Goal: Task Accomplishment & Management: Use online tool/utility

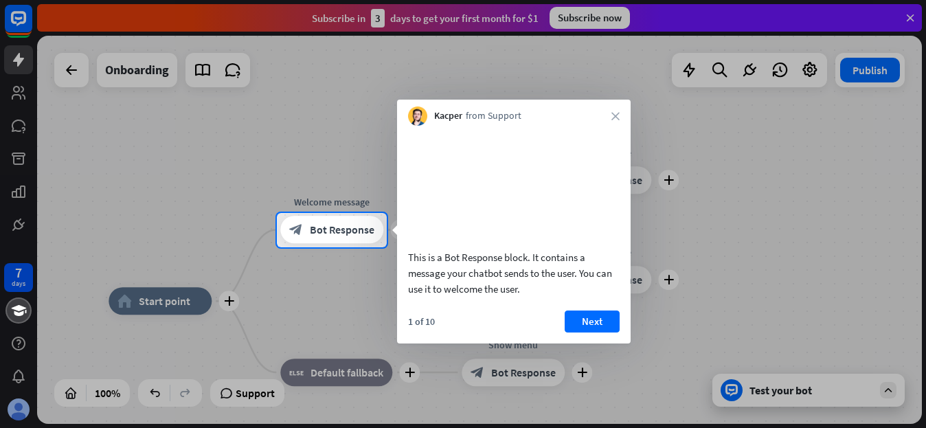
drag, startPoint x: 616, startPoint y: 113, endPoint x: 619, endPoint y: 168, distance: 54.3
click at [619, 153] on div "Kacper from Support close This is a Bot Response block. It contains a message y…" at bounding box center [513, 222] width 233 height 244
click at [596, 332] on button "Next" at bounding box center [591, 321] width 55 height 22
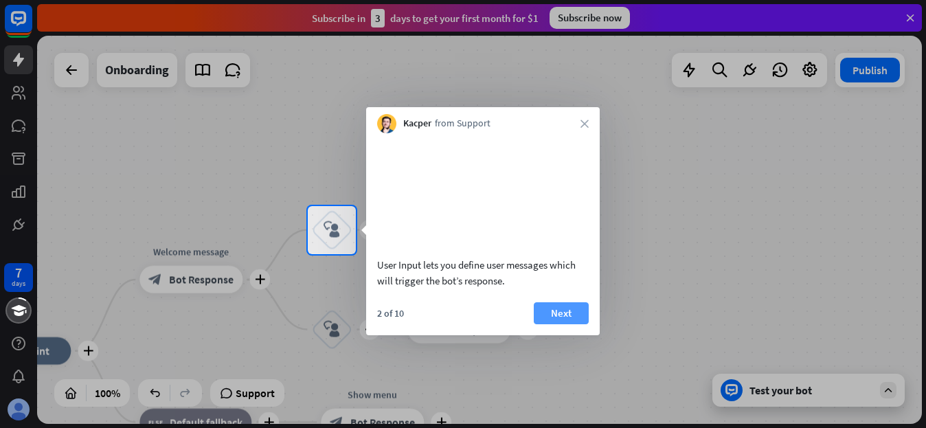
drag, startPoint x: 567, startPoint y: 331, endPoint x: 576, endPoint y: 310, distance: 23.1
click at [567, 324] on button "Next" at bounding box center [561, 313] width 55 height 22
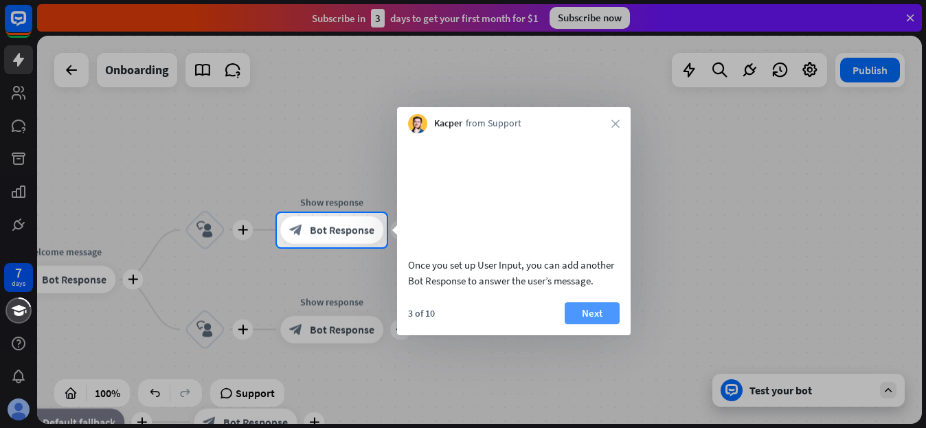
click at [592, 324] on button "Next" at bounding box center [591, 313] width 55 height 22
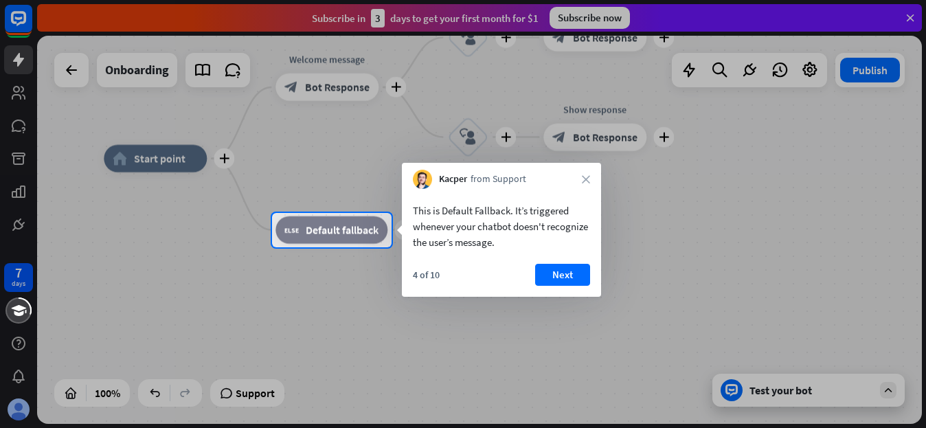
click at [376, 21] on div at bounding box center [463, 106] width 926 height 213
click at [11, 16] on div at bounding box center [463, 106] width 926 height 213
click at [786, 393] on div at bounding box center [463, 337] width 926 height 181
click at [784, 393] on div at bounding box center [463, 337] width 926 height 181
click at [565, 280] on button "Next" at bounding box center [562, 275] width 55 height 22
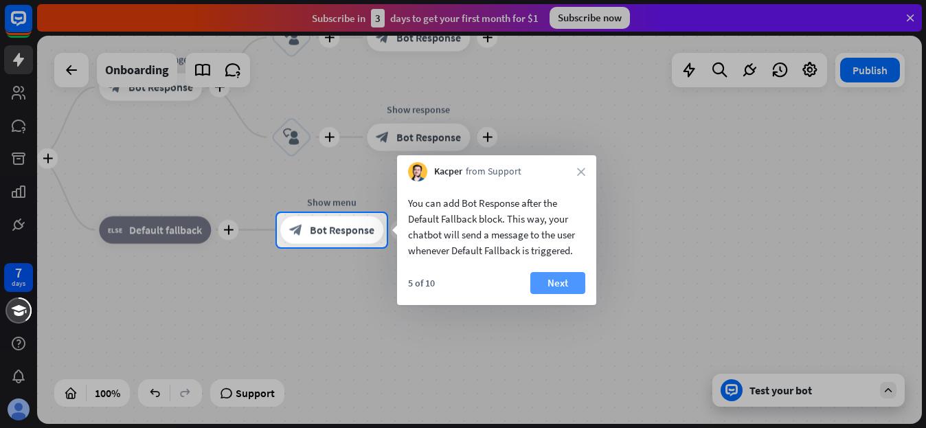
click at [574, 279] on button "Next" at bounding box center [557, 283] width 55 height 22
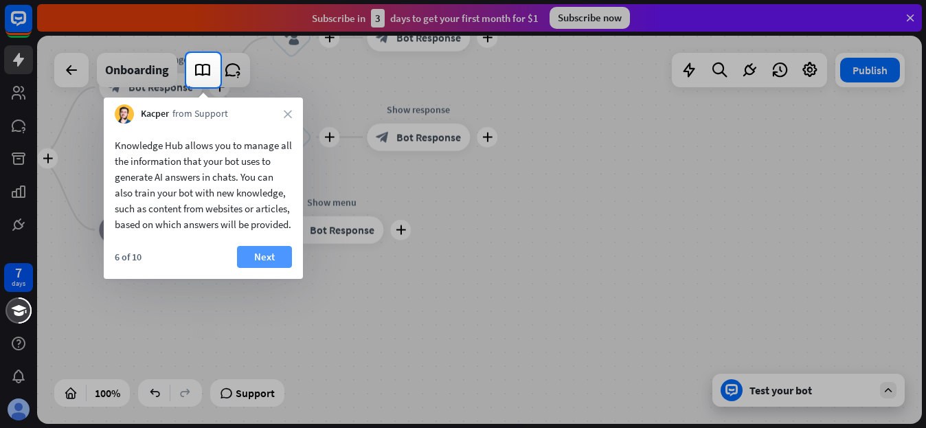
click at [273, 268] on button "Next" at bounding box center [264, 257] width 55 height 22
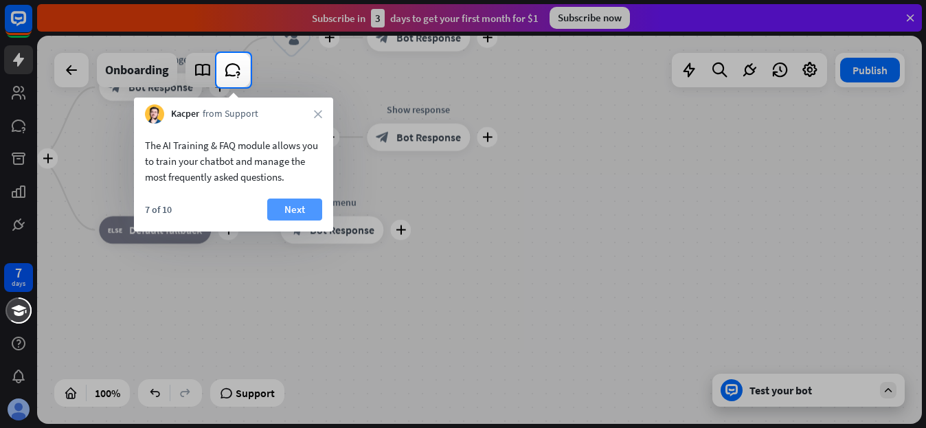
click at [307, 214] on button "Next" at bounding box center [294, 209] width 55 height 22
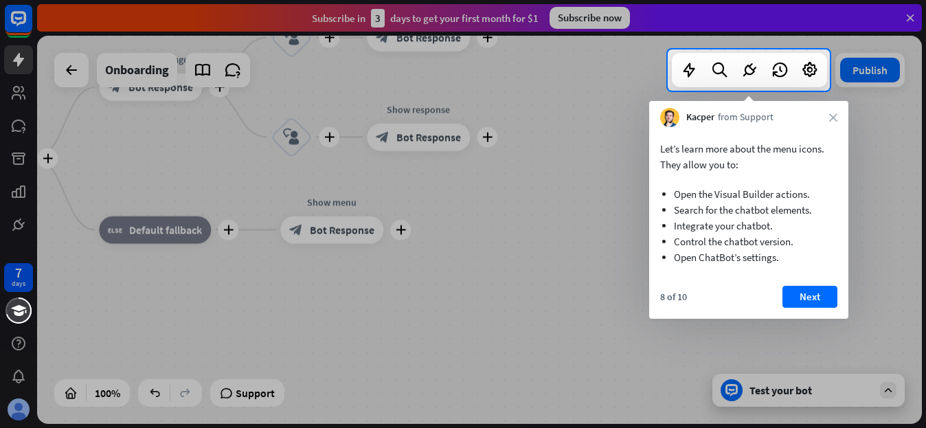
click at [841, 111] on div "Kacper from Support close" at bounding box center [748, 114] width 199 height 26
click at [845, 120] on div "Kacper from Support close" at bounding box center [748, 114] width 199 height 26
click at [836, 123] on div "Kacper from Support close" at bounding box center [748, 114] width 199 height 26
click at [790, 294] on button "Next" at bounding box center [809, 297] width 55 height 22
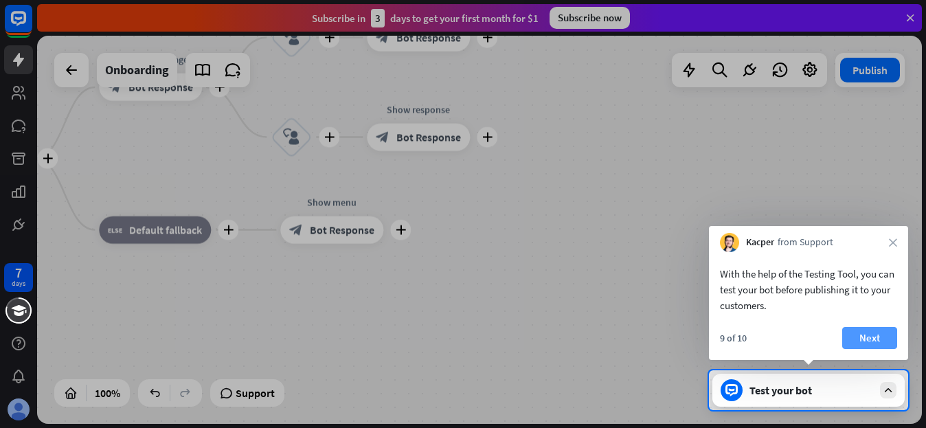
click at [859, 332] on button "Next" at bounding box center [869, 338] width 55 height 22
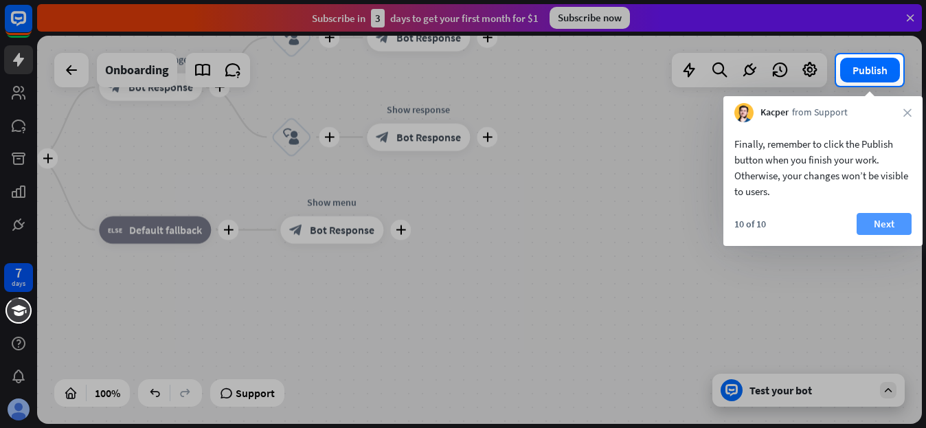
click at [880, 225] on button "Next" at bounding box center [883, 224] width 55 height 22
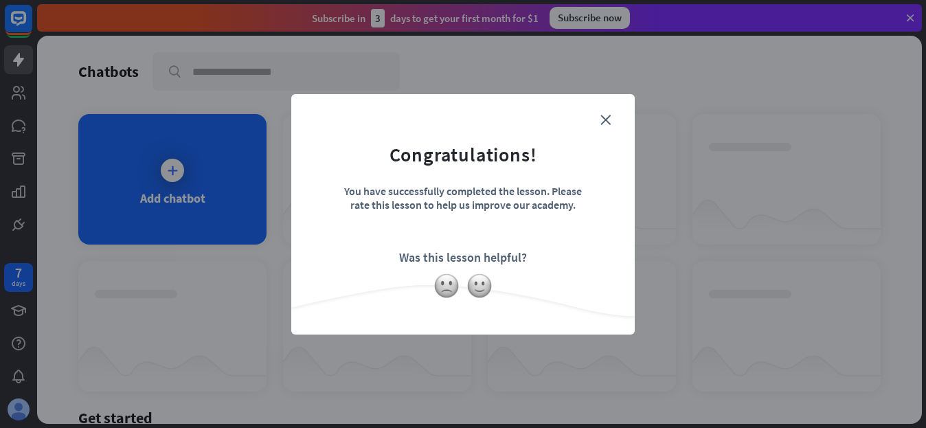
click at [610, 118] on form "Congratulations! You have successfully completed the lesson. Please rate this l…" at bounding box center [462, 193] width 309 height 164
click at [599, 119] on form "Congratulations! You have successfully completed the lesson. Please rate this l…" at bounding box center [462, 193] width 309 height 164
click at [604, 121] on icon "close" at bounding box center [605, 120] width 10 height 10
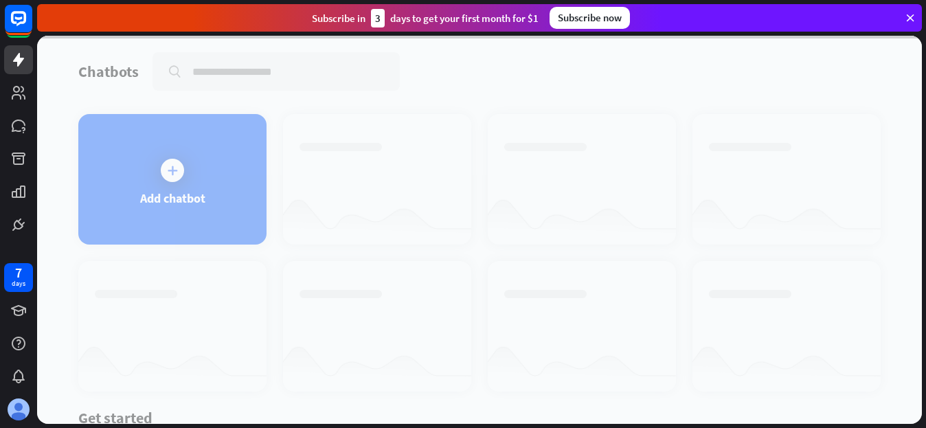
click at [167, 184] on div at bounding box center [479, 230] width 884 height 388
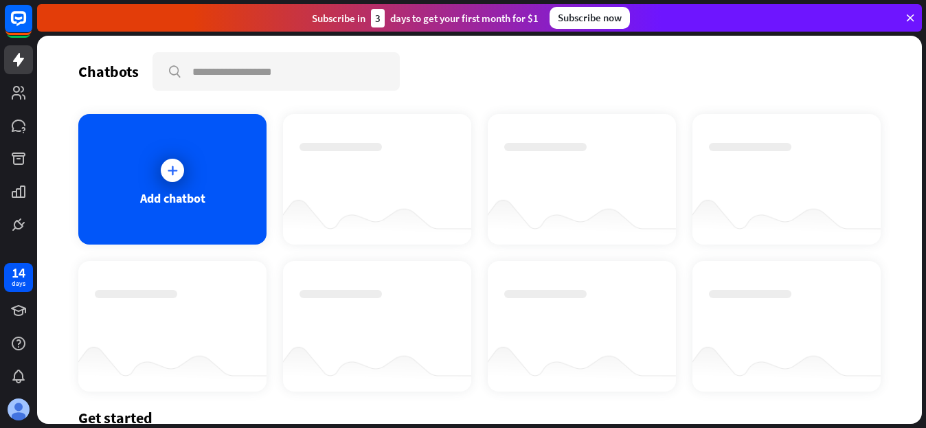
click at [172, 174] on icon at bounding box center [172, 170] width 14 height 14
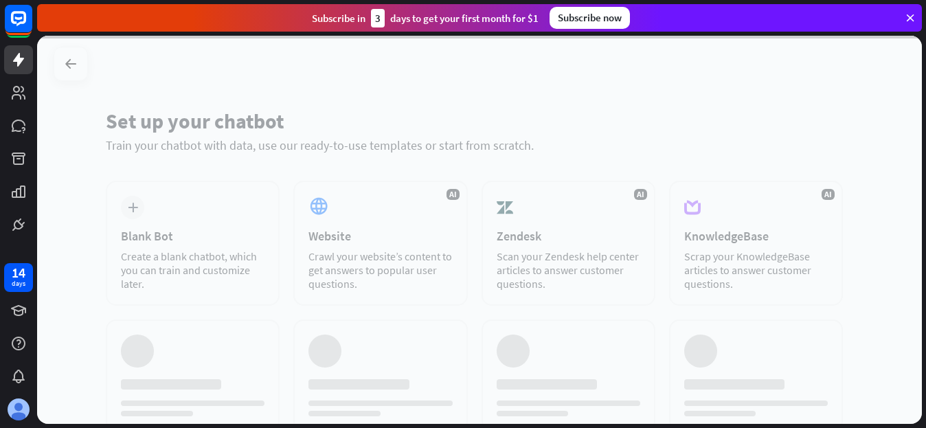
click at [172, 174] on div at bounding box center [479, 230] width 884 height 388
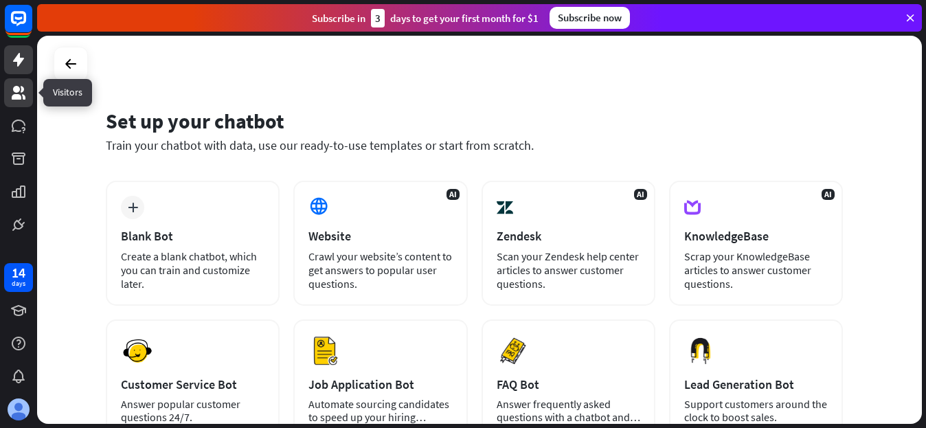
click at [21, 90] on icon at bounding box center [18, 92] width 16 height 16
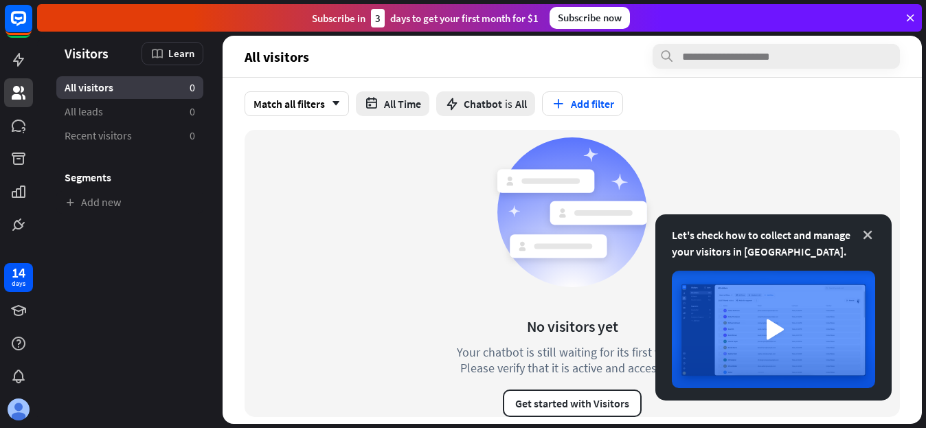
click at [871, 230] on icon at bounding box center [867, 235] width 14 height 14
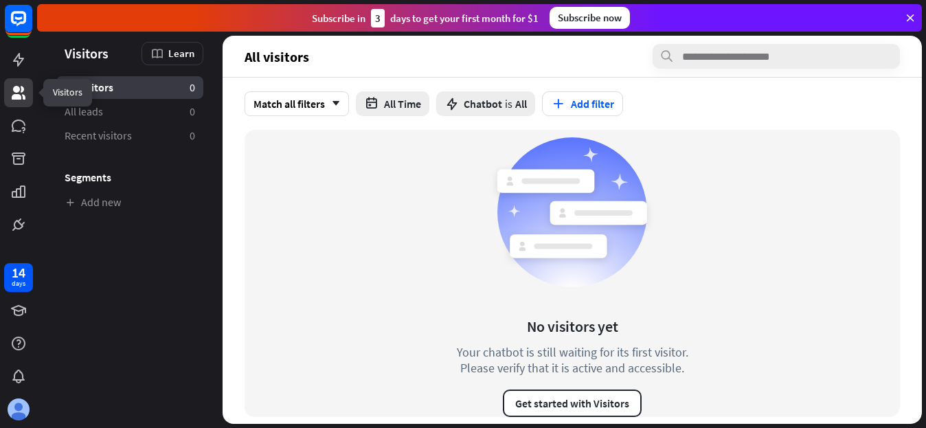
click at [15, 93] on icon at bounding box center [18, 92] width 16 height 16
click at [25, 131] on icon at bounding box center [18, 125] width 16 height 16
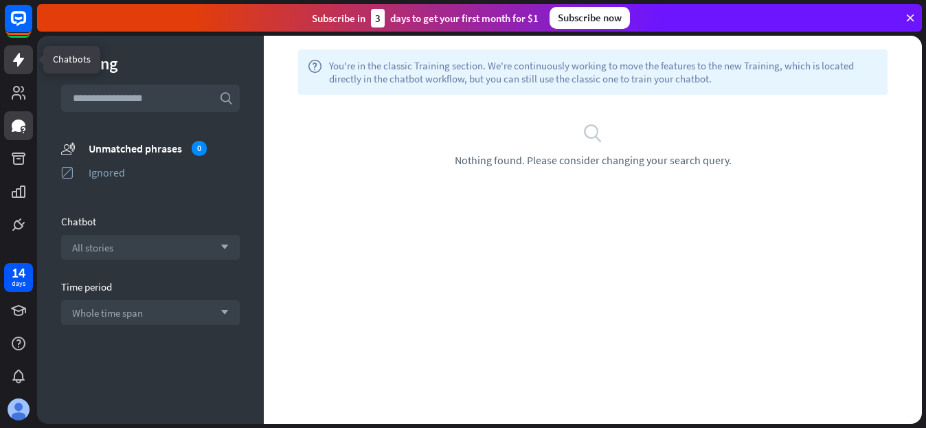
click at [24, 58] on icon at bounding box center [18, 60] width 11 height 14
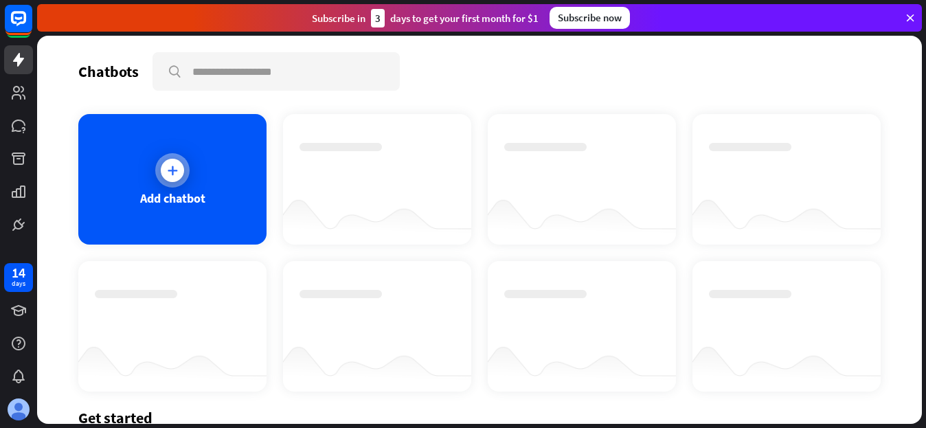
click at [178, 165] on icon at bounding box center [172, 170] width 14 height 14
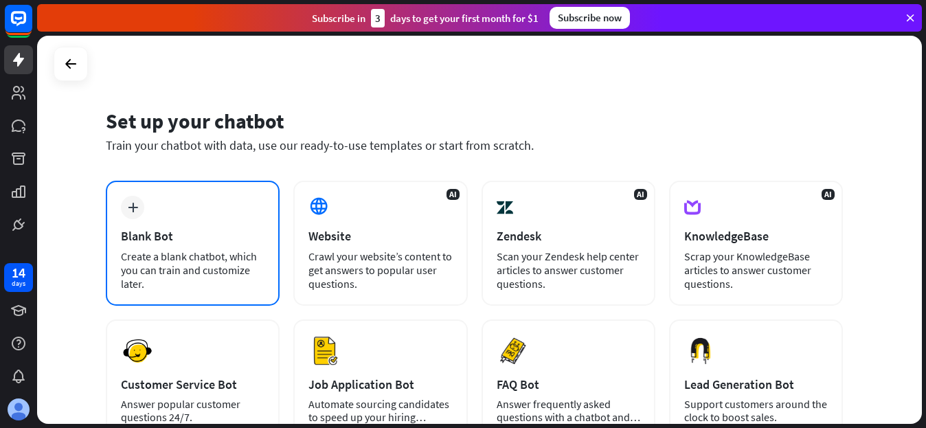
click at [135, 207] on icon "plus" at bounding box center [133, 208] width 10 height 10
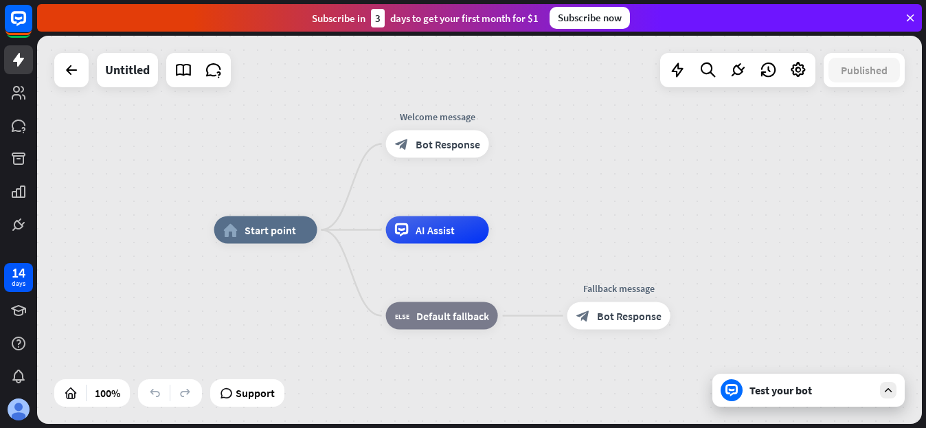
click at [792, 390] on div "Test your bot" at bounding box center [811, 390] width 124 height 14
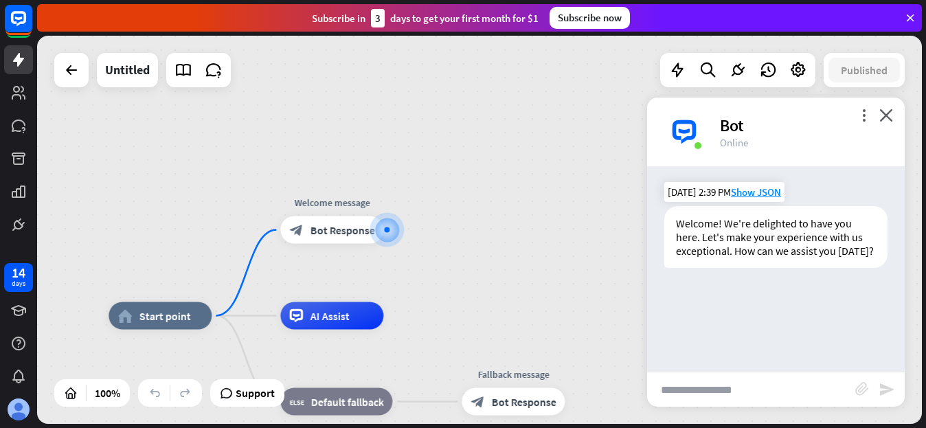
click at [758, 234] on div "Welcome! We're delighted to have you here. Let's make your experience with us e…" at bounding box center [775, 237] width 223 height 62
click at [70, 73] on icon at bounding box center [71, 70] width 16 height 16
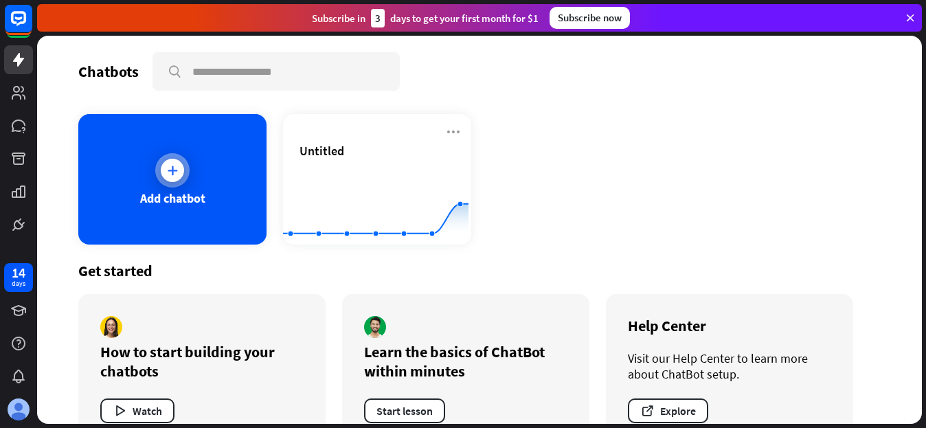
click at [174, 176] on icon at bounding box center [172, 170] width 14 height 14
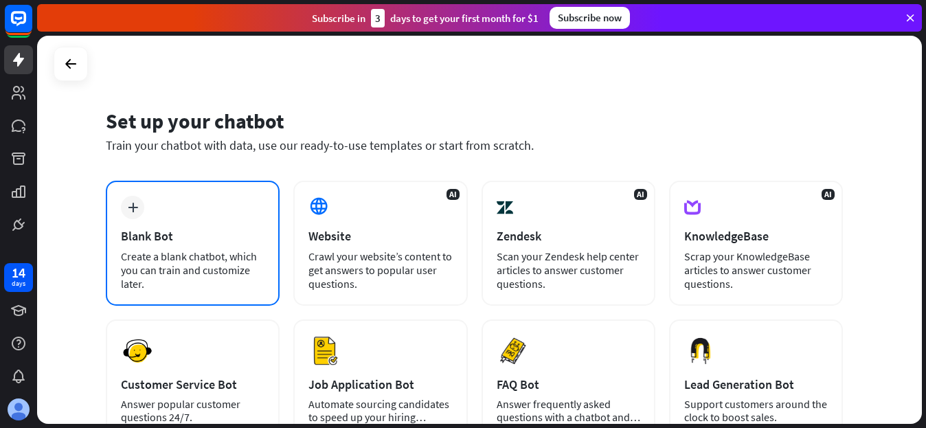
click at [138, 211] on div "plus" at bounding box center [132, 207] width 23 height 23
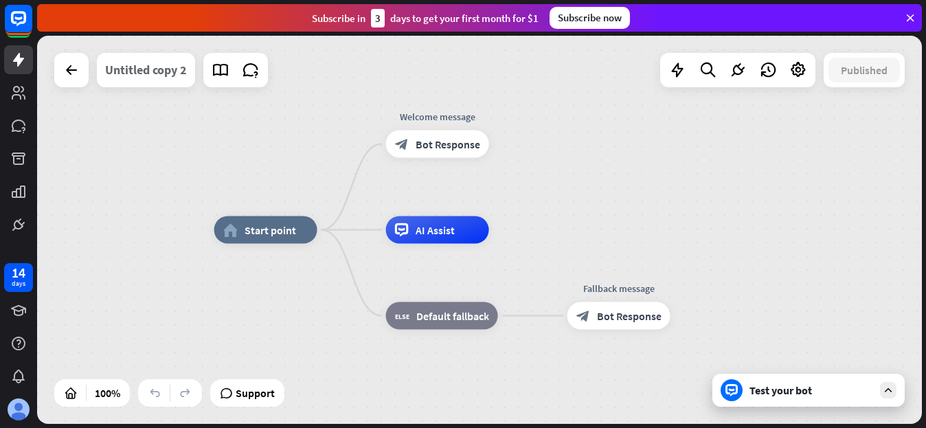
click at [159, 69] on div "Untitled copy 2" at bounding box center [146, 70] width 82 height 34
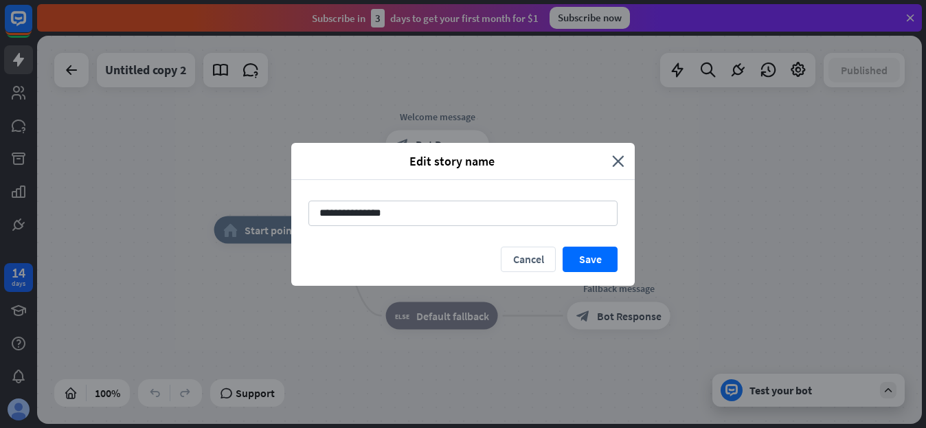
drag, startPoint x: 411, startPoint y: 214, endPoint x: 190, endPoint y: 217, distance: 221.1
click at [187, 218] on div "**********" at bounding box center [463, 214] width 926 height 428
type input "*****"
click at [580, 258] on button "Save" at bounding box center [589, 259] width 55 height 25
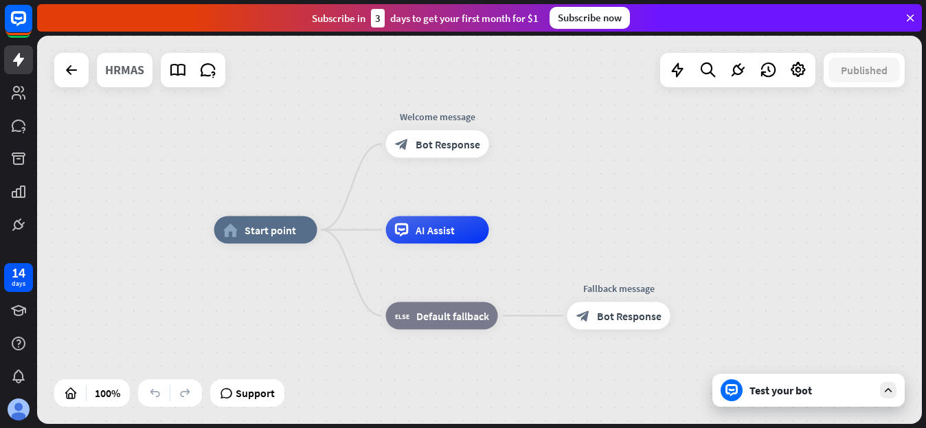
click at [121, 76] on div "HRMAS" at bounding box center [124, 70] width 39 height 34
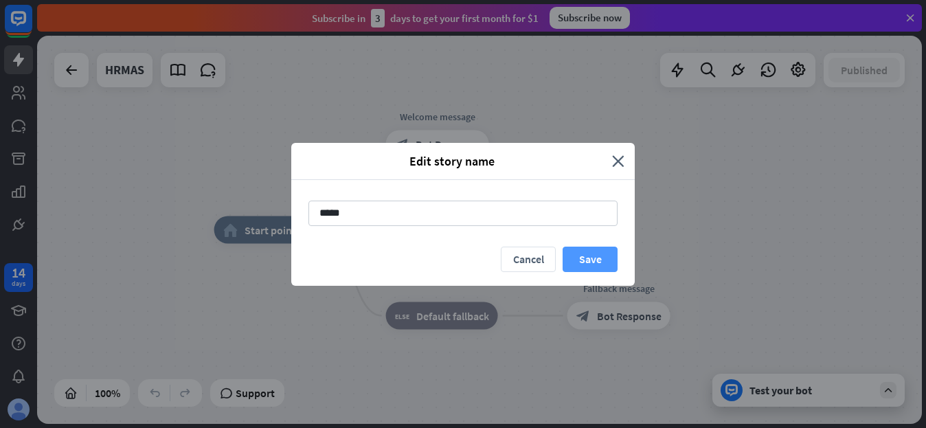
click at [604, 263] on button "Save" at bounding box center [589, 259] width 55 height 25
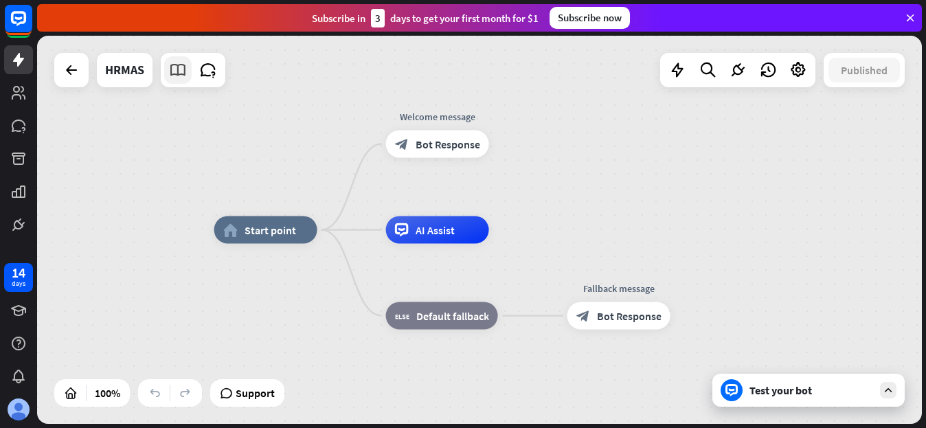
click at [179, 71] on icon at bounding box center [178, 70] width 18 height 18
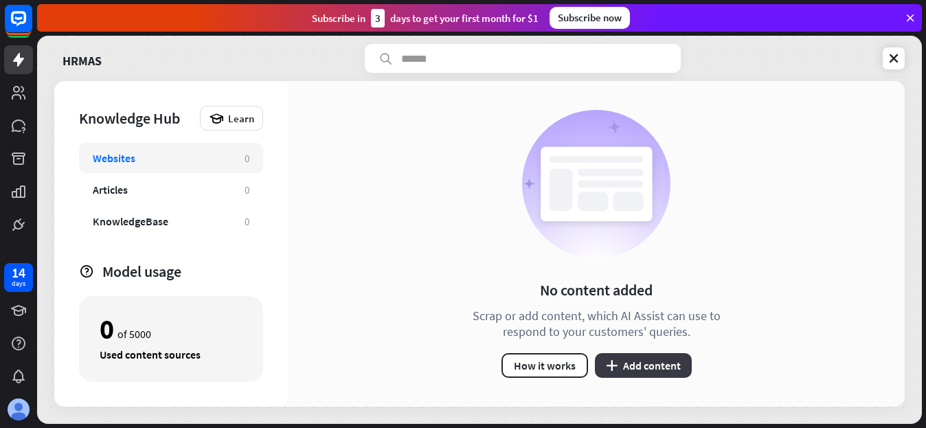
click at [651, 364] on button "plus Add content" at bounding box center [643, 365] width 97 height 25
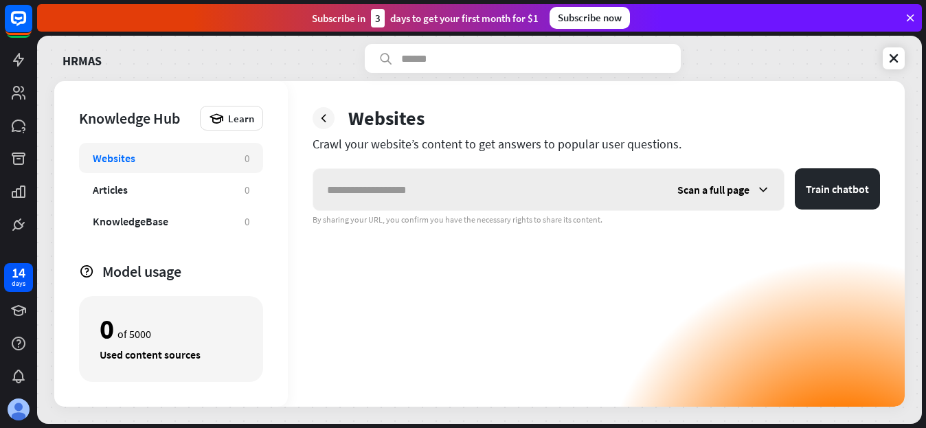
click at [388, 190] on input "text" at bounding box center [488, 189] width 350 height 41
click at [119, 118] on div "Knowledge Hub" at bounding box center [136, 117] width 114 height 19
click at [21, 95] on icon at bounding box center [18, 92] width 16 height 16
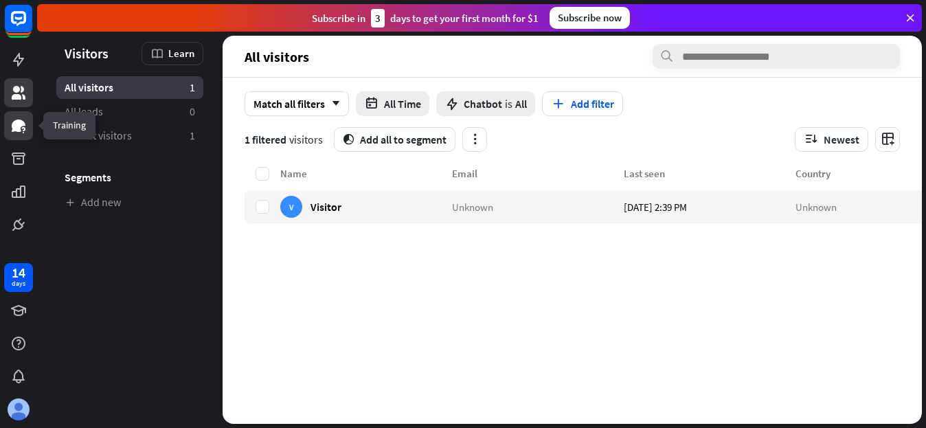
click at [19, 125] on icon at bounding box center [19, 125] width 14 height 12
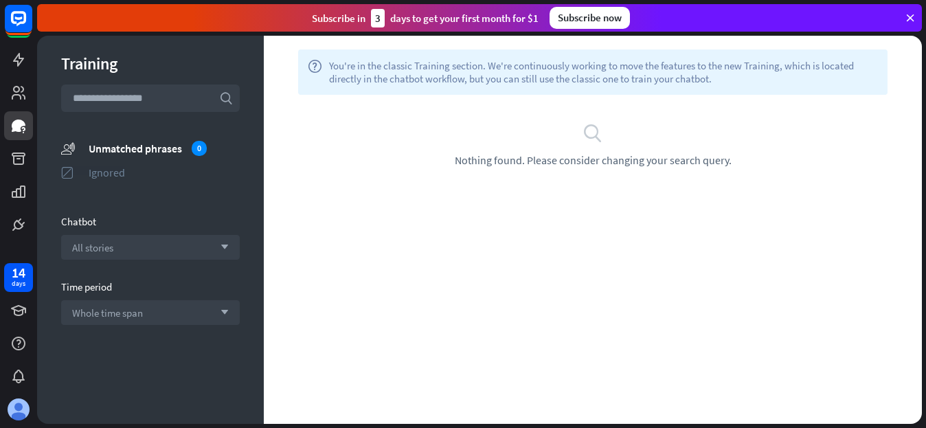
click at [114, 172] on div "Ignored" at bounding box center [164, 172] width 151 height 14
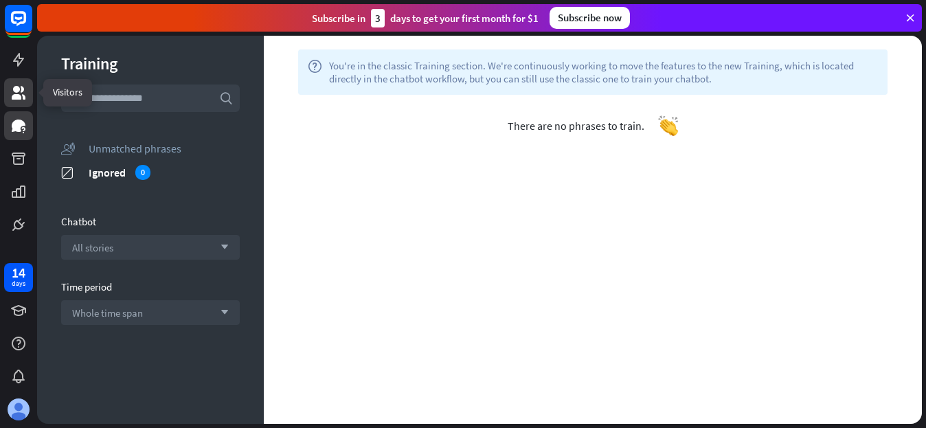
click at [18, 95] on icon at bounding box center [19, 93] width 14 height 14
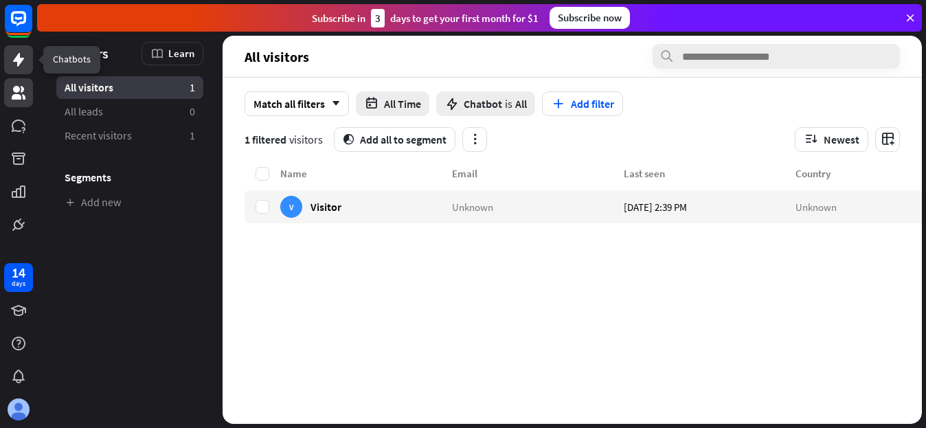
click at [20, 62] on icon at bounding box center [18, 60] width 11 height 14
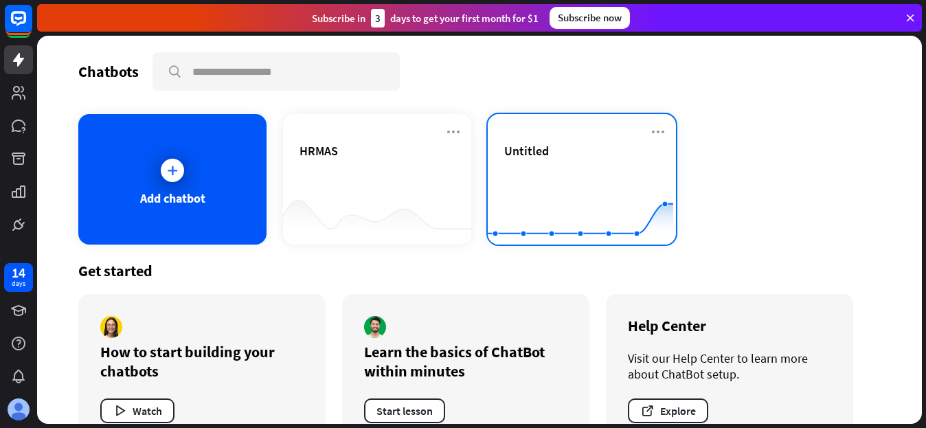
click at [541, 150] on span "Untitled" at bounding box center [526, 151] width 45 height 16
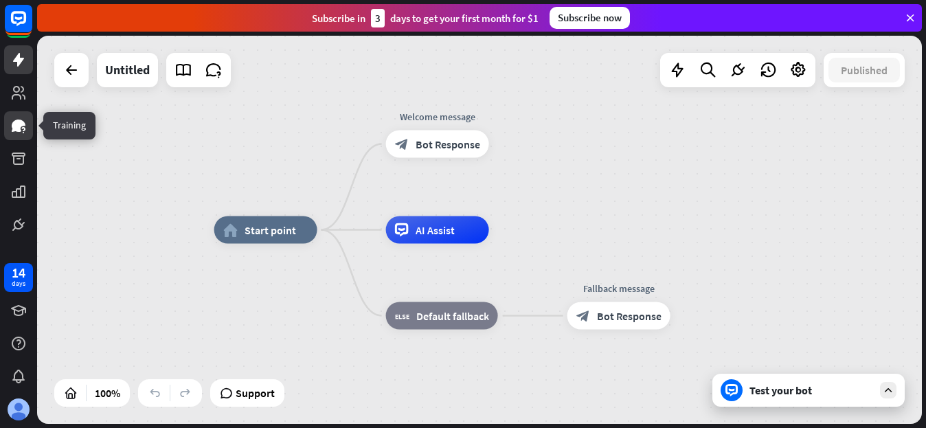
click at [25, 129] on icon at bounding box center [18, 125] width 16 height 16
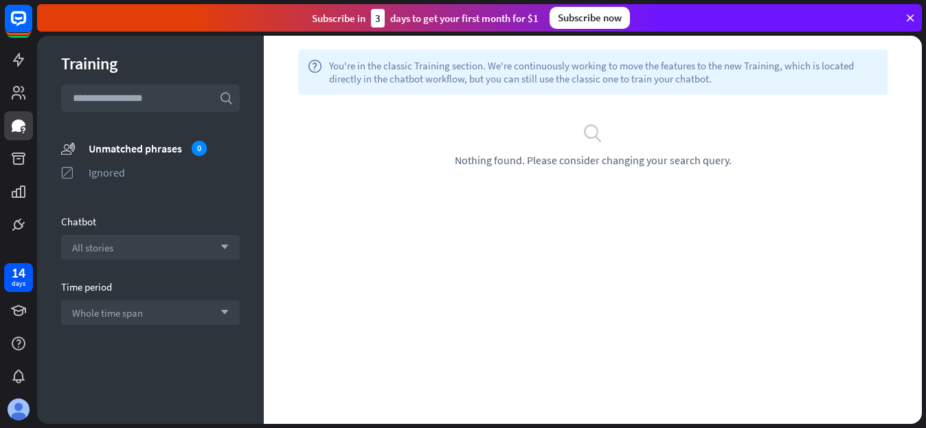
click at [485, 151] on div "search Nothing found. Please consider changing your search query." at bounding box center [592, 144] width 617 height 45
click at [483, 164] on span "Nothing found. Please consider changing your search query." at bounding box center [593, 160] width 277 height 14
click at [101, 246] on span "All stories" at bounding box center [92, 247] width 41 height 13
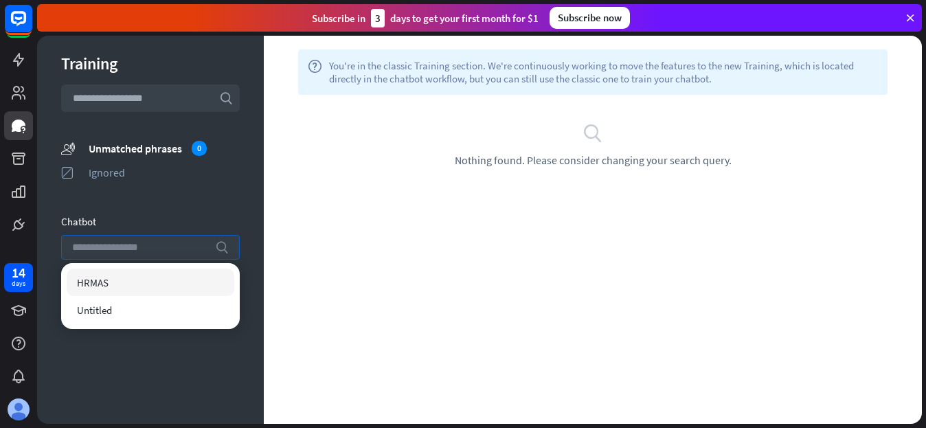
click at [97, 283] on span "HRMAS" at bounding box center [93, 282] width 32 height 13
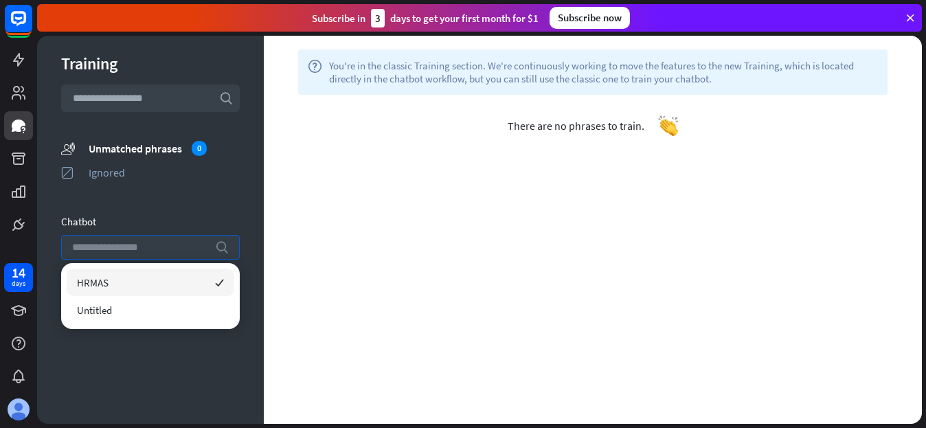
click at [361, 179] on div "help You're in the classic Training section. We're continuously working to move…" at bounding box center [593, 230] width 658 height 388
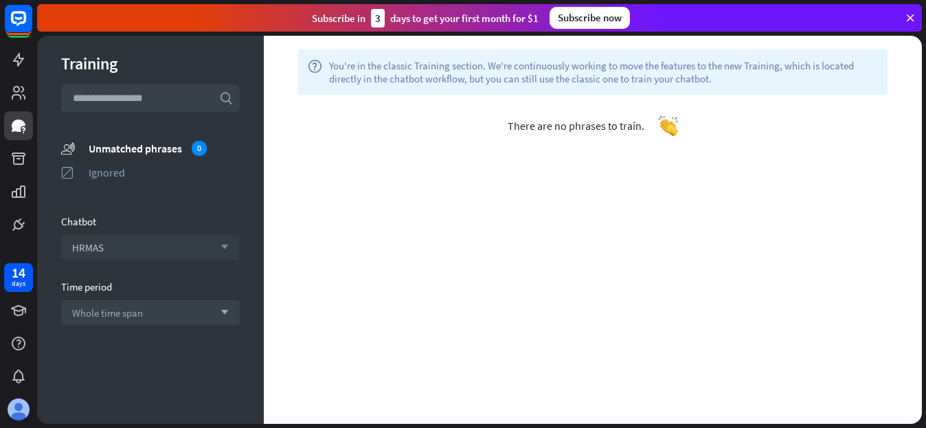
click at [536, 115] on div "There are no phrases to train." at bounding box center [593, 126] width 658 height 62
click at [667, 131] on img at bounding box center [668, 125] width 21 height 21
click at [308, 146] on div "There are no phrases to train." at bounding box center [593, 126] width 658 height 62
click at [101, 307] on span "Whole time span" at bounding box center [107, 312] width 71 height 13
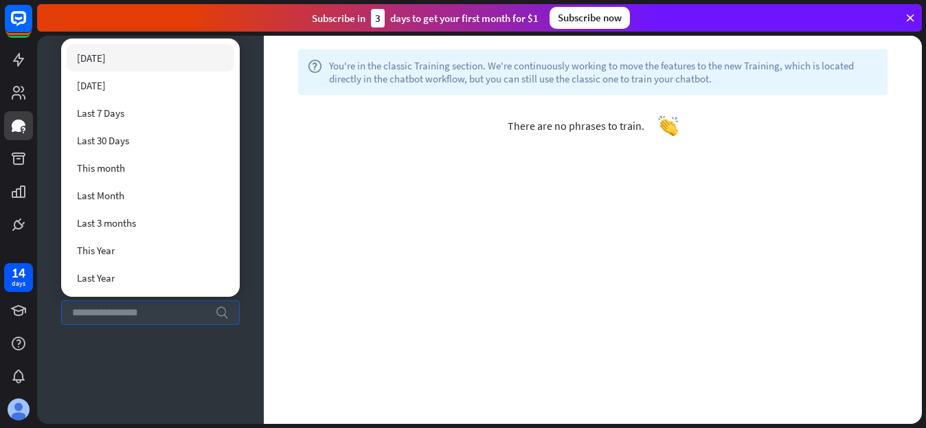
click at [96, 55] on span "[DATE]" at bounding box center [91, 58] width 29 height 13
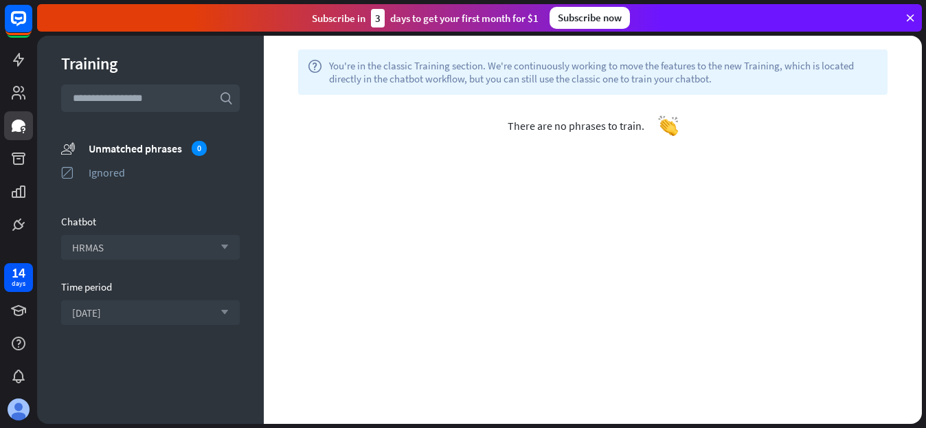
click at [377, 177] on div "help You're in the classic Training section. We're continuously working to move…" at bounding box center [593, 230] width 658 height 388
click at [418, 148] on div "There are no phrases to train." at bounding box center [593, 126] width 658 height 62
drag, startPoint x: 845, startPoint y: 220, endPoint x: 820, endPoint y: 224, distance: 25.1
click at [845, 220] on div "help You're in the classic Training section. We're continuously working to move…" at bounding box center [593, 230] width 658 height 388
click at [119, 311] on div "[DATE] arrow_down" at bounding box center [150, 312] width 179 height 25
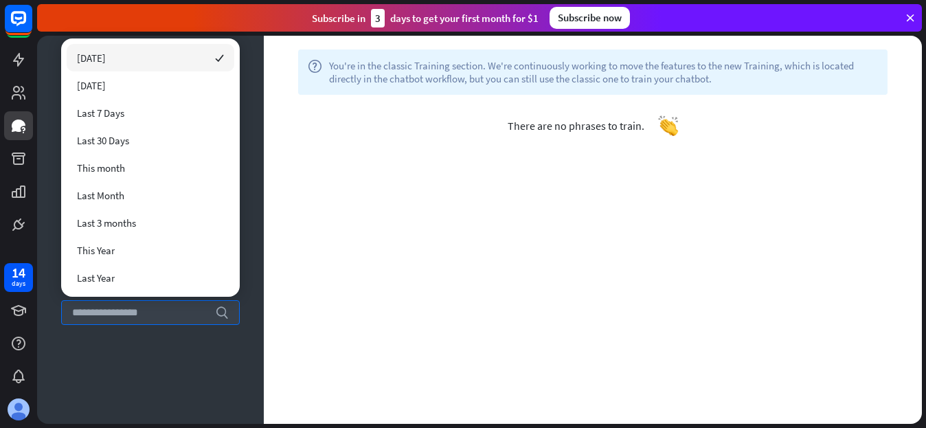
click at [112, 61] on div "[DATE] checked" at bounding box center [151, 57] width 168 height 27
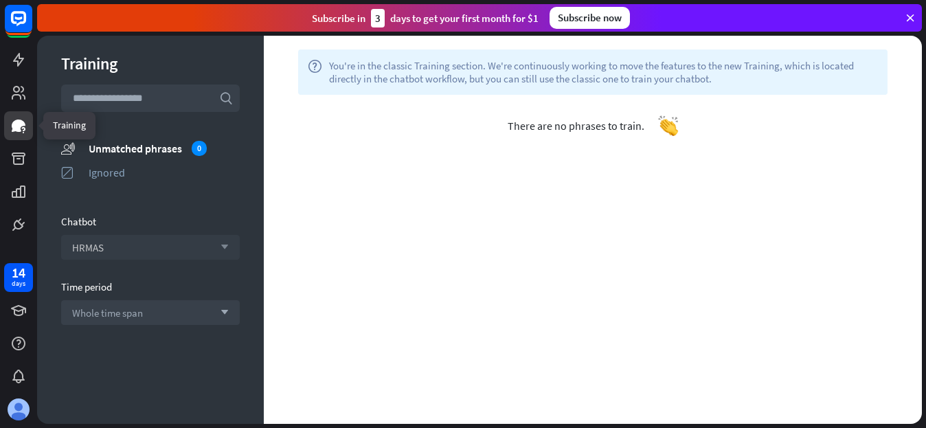
click at [23, 133] on icon at bounding box center [18, 125] width 16 height 16
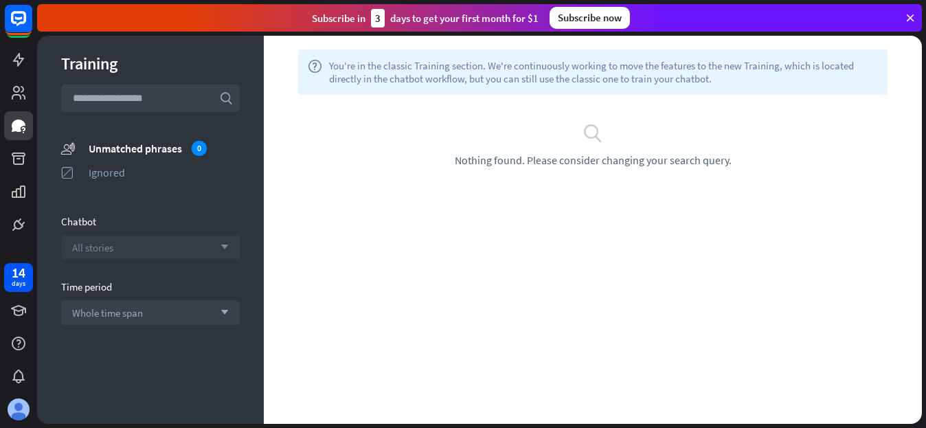
click at [511, 160] on span "Nothing found. Please consider changing your search query." at bounding box center [593, 160] width 277 height 14
click at [593, 131] on icon "search" at bounding box center [592, 132] width 21 height 21
click at [582, 21] on div "Subscribe now" at bounding box center [589, 18] width 80 height 22
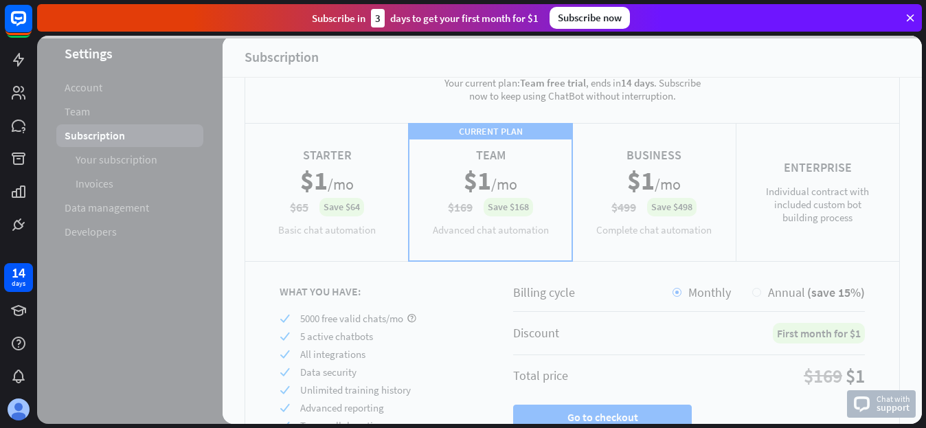
scroll to position [69, 0]
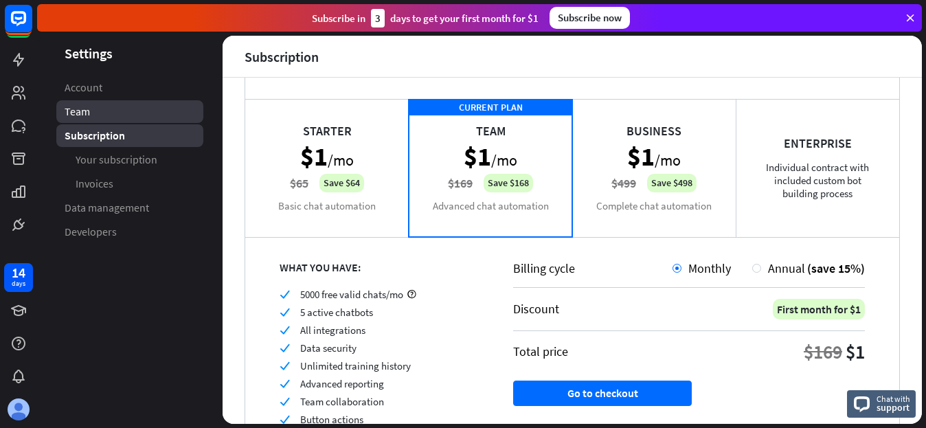
click at [83, 108] on span "Team" at bounding box center [77, 111] width 25 height 14
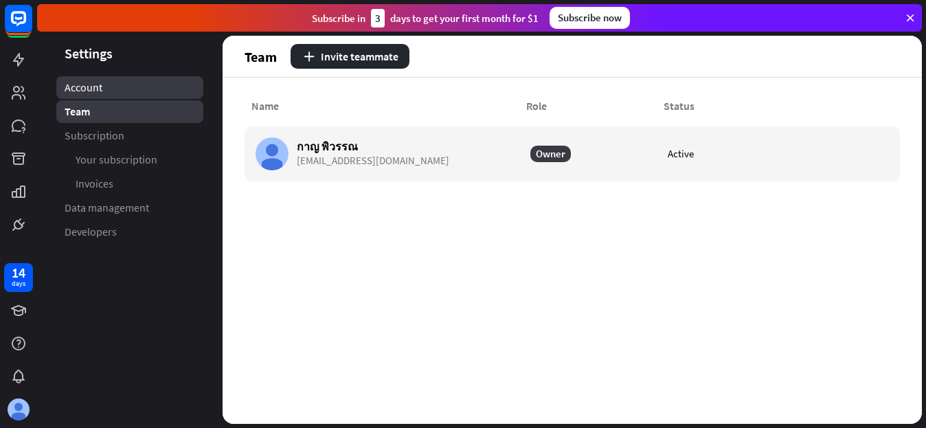
click at [90, 85] on span "Account" at bounding box center [84, 87] width 38 height 14
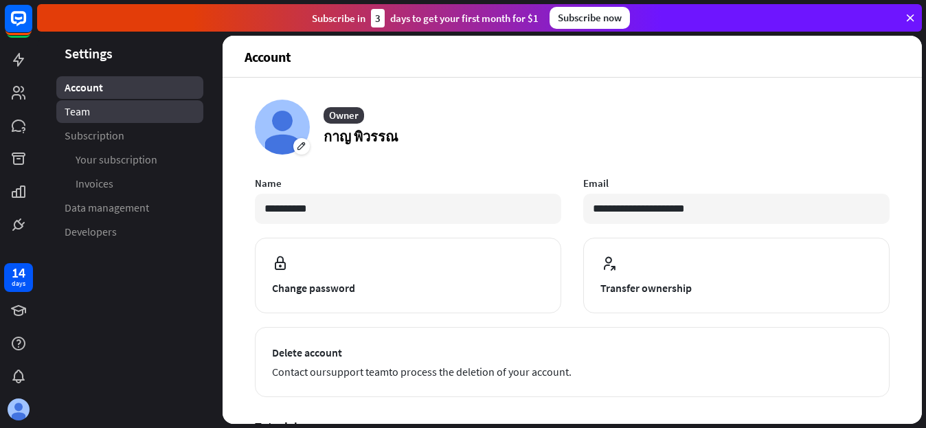
click at [80, 114] on span "Team" at bounding box center [77, 111] width 25 height 14
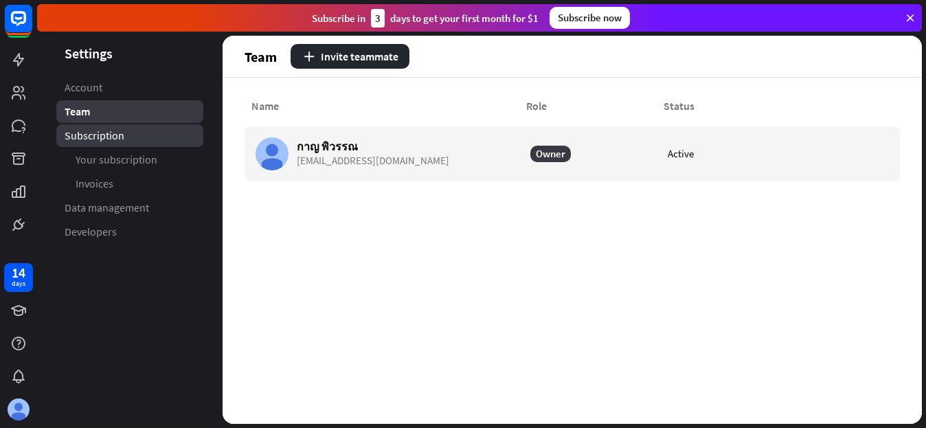
click at [92, 138] on span "Subscription" at bounding box center [95, 135] width 60 height 14
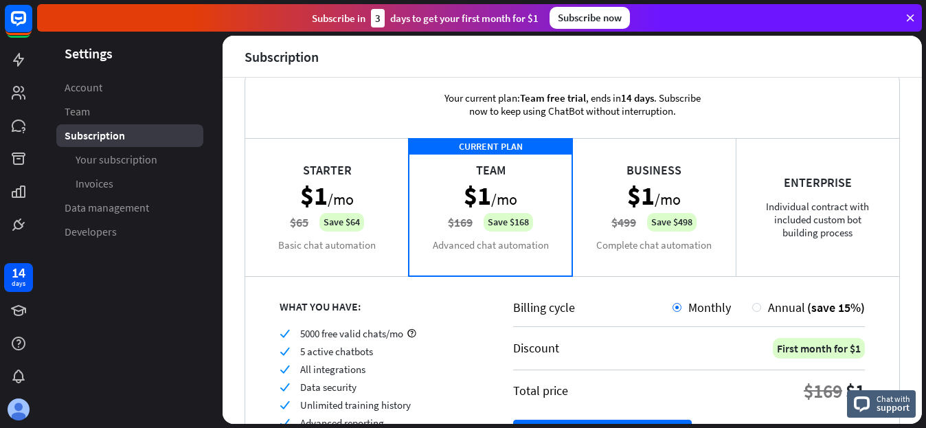
scroll to position [16, 0]
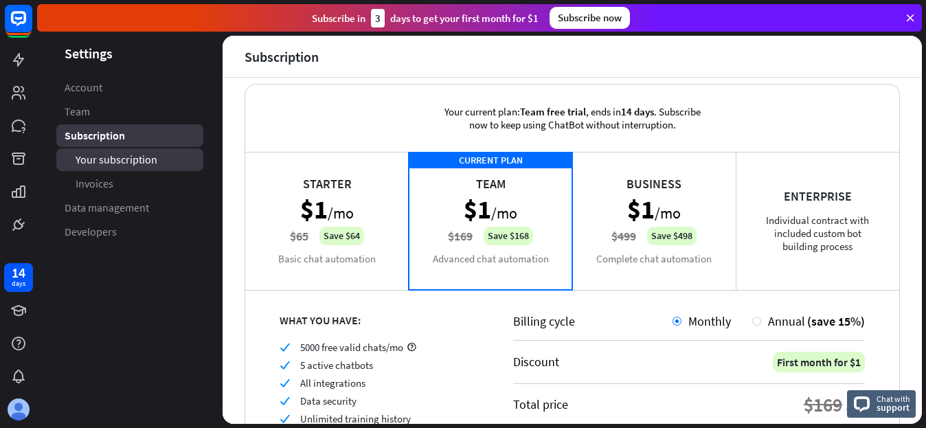
click at [130, 162] on span "Your subscription" at bounding box center [117, 159] width 82 height 14
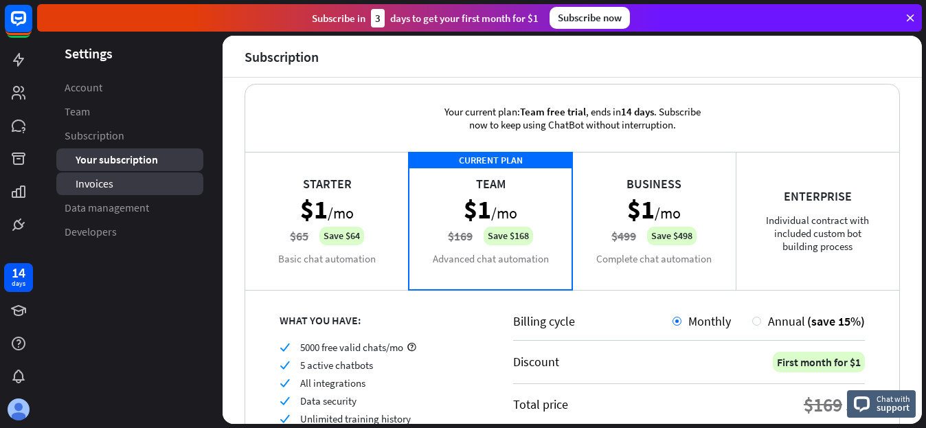
click at [106, 176] on span "Invoices" at bounding box center [95, 183] width 38 height 14
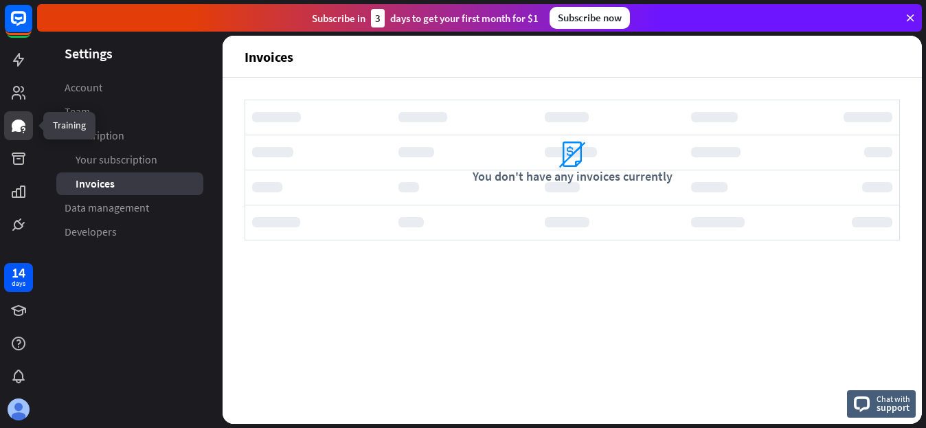
click at [14, 119] on icon at bounding box center [18, 125] width 16 height 16
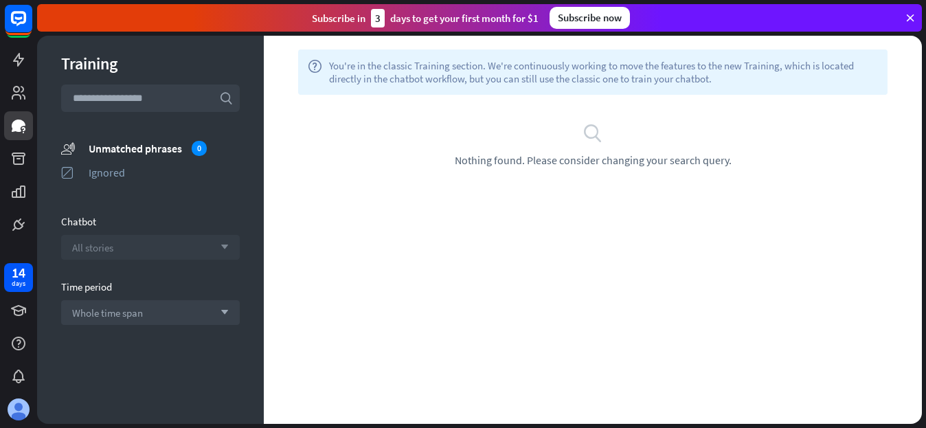
click at [102, 250] on span "All stories" at bounding box center [92, 247] width 41 height 13
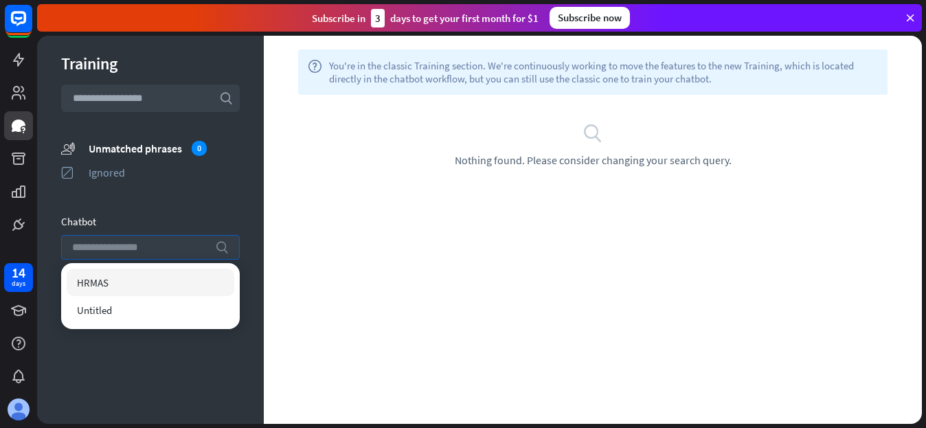
click at [104, 284] on span "HRMAS" at bounding box center [93, 282] width 32 height 13
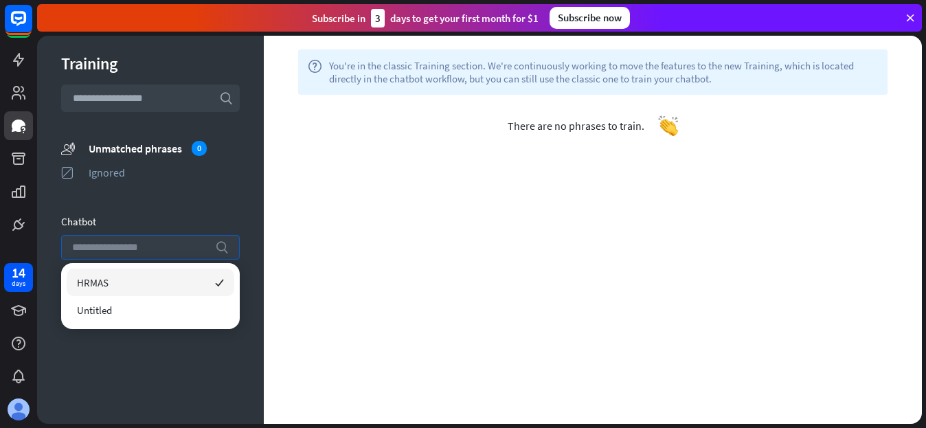
click at [180, 282] on div "HRMAS checked" at bounding box center [151, 282] width 168 height 27
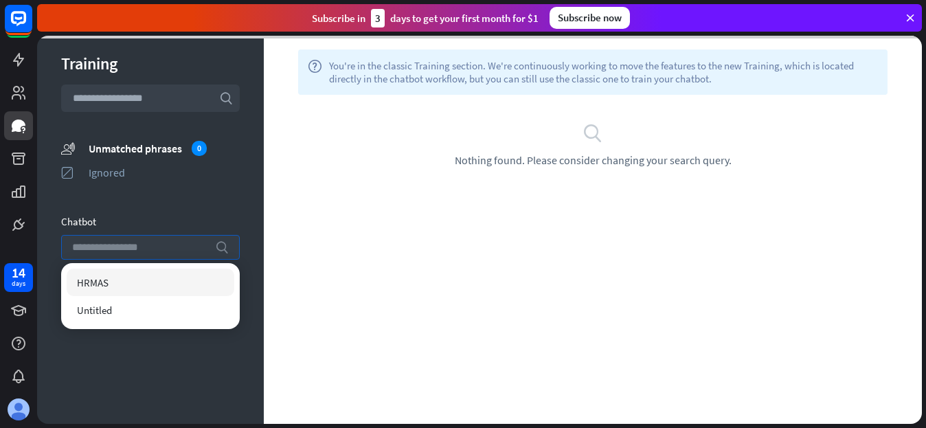
click at [393, 277] on div "help You're in the classic Training section. We're continuously working to move…" at bounding box center [593, 230] width 658 height 388
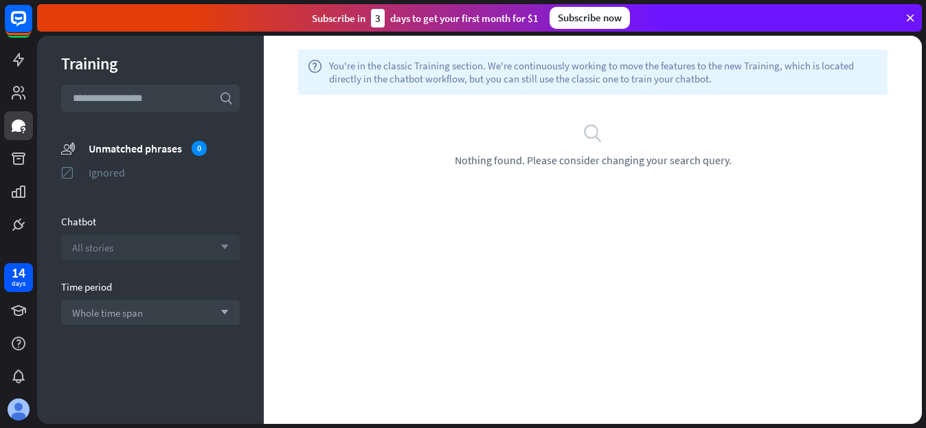
click at [114, 172] on div "Ignored" at bounding box center [164, 172] width 151 height 14
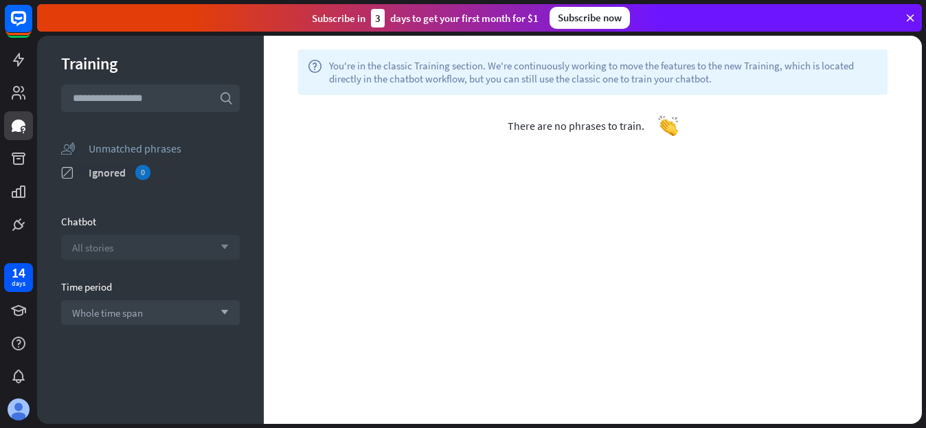
click at [65, 172] on icon "ignored" at bounding box center [68, 172] width 14 height 14
click at [107, 147] on div "Unmatched phrases" at bounding box center [164, 148] width 151 height 14
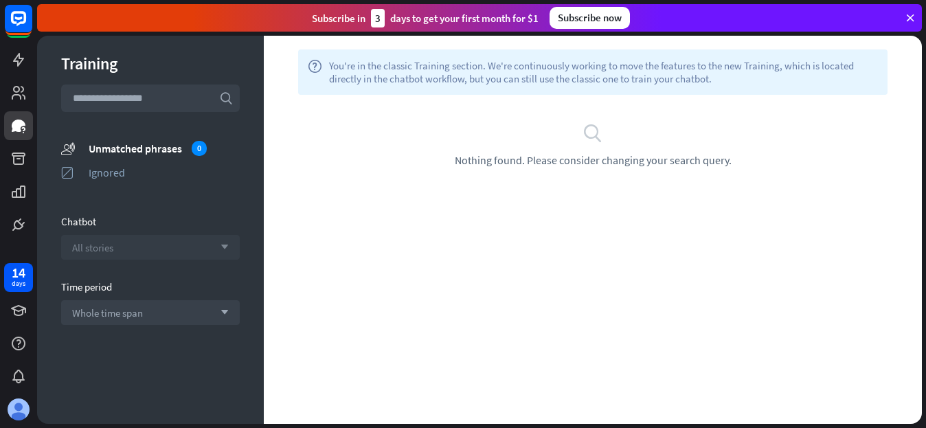
click at [98, 290] on div "Time period" at bounding box center [150, 286] width 179 height 13
click at [104, 306] on span "Whole time span" at bounding box center [107, 312] width 71 height 13
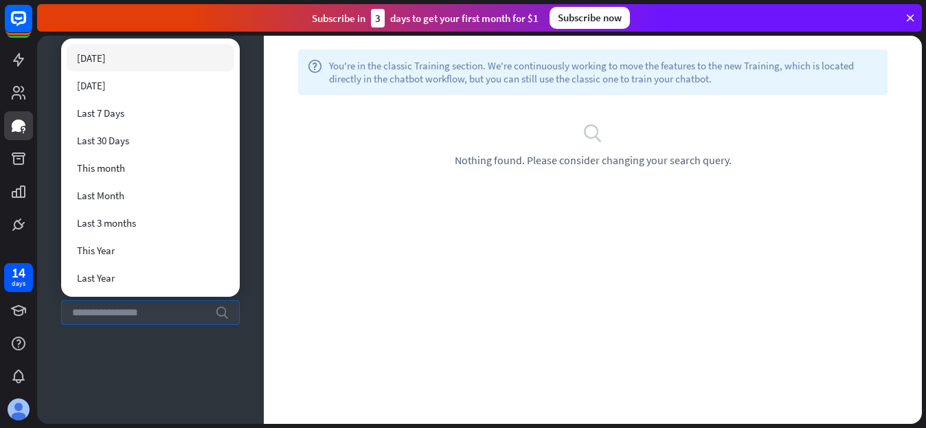
click at [108, 52] on div "[DATE]" at bounding box center [151, 57] width 168 height 27
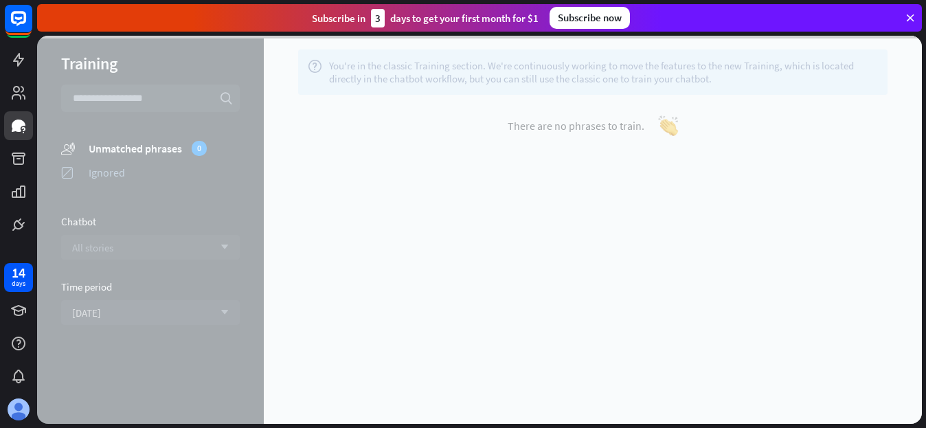
click at [447, 154] on div at bounding box center [479, 230] width 884 height 388
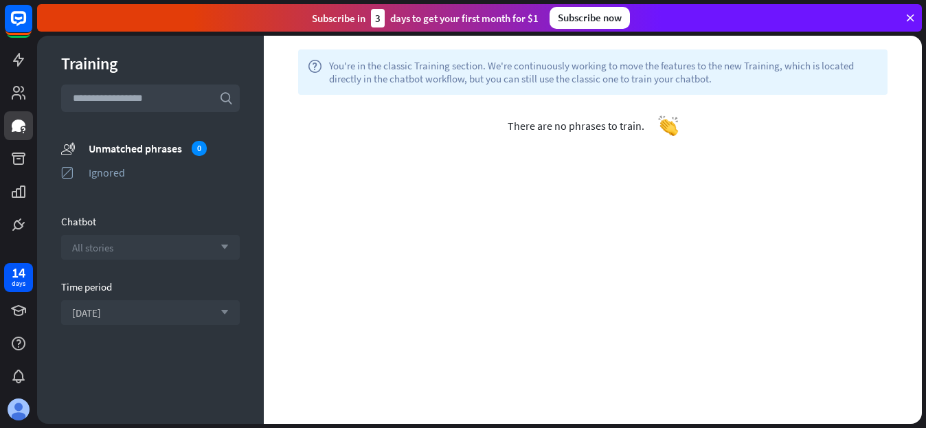
click at [540, 123] on span "There are no phrases to train." at bounding box center [575, 126] width 137 height 14
click at [13, 95] on icon at bounding box center [19, 93] width 14 height 14
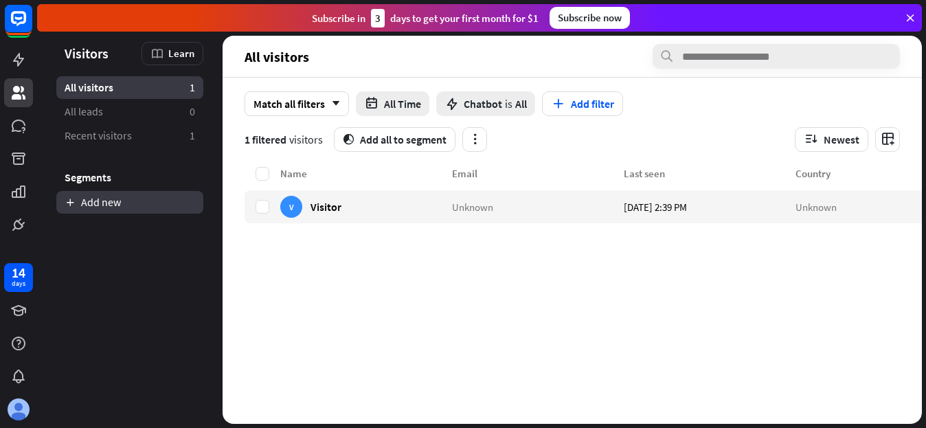
click at [110, 195] on link "Add new" at bounding box center [129, 202] width 147 height 23
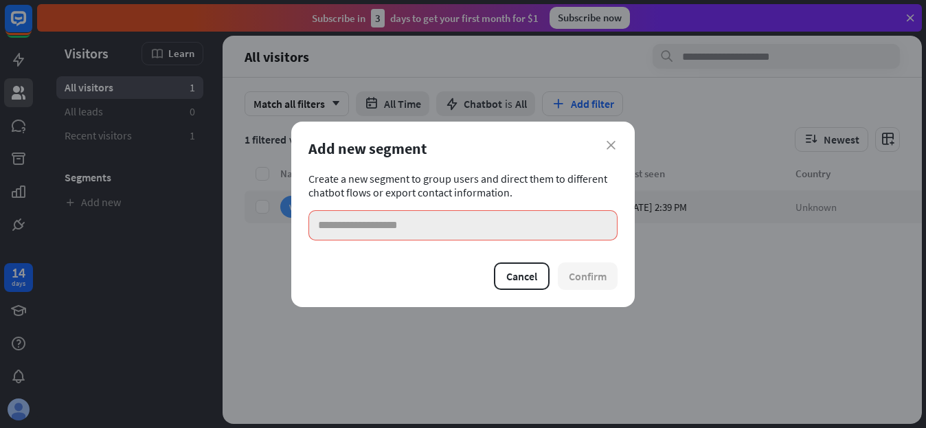
click at [363, 219] on input at bounding box center [462, 225] width 309 height 30
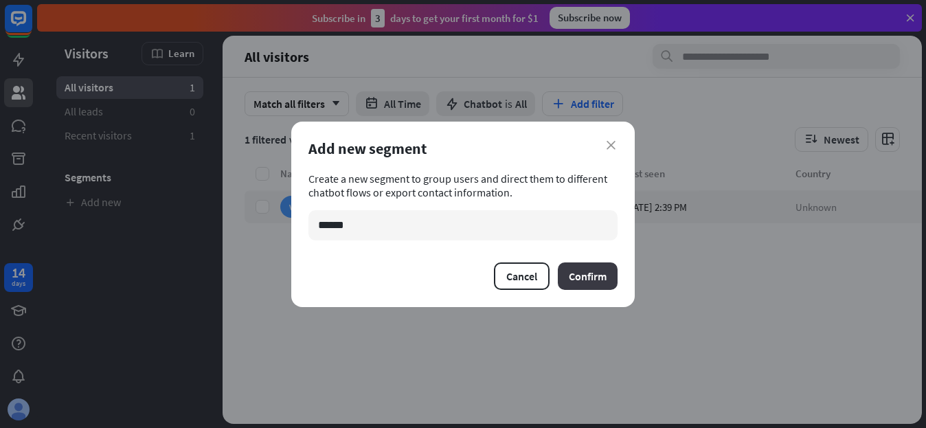
type input "******"
click at [597, 282] on button "Confirm" at bounding box center [588, 275] width 60 height 27
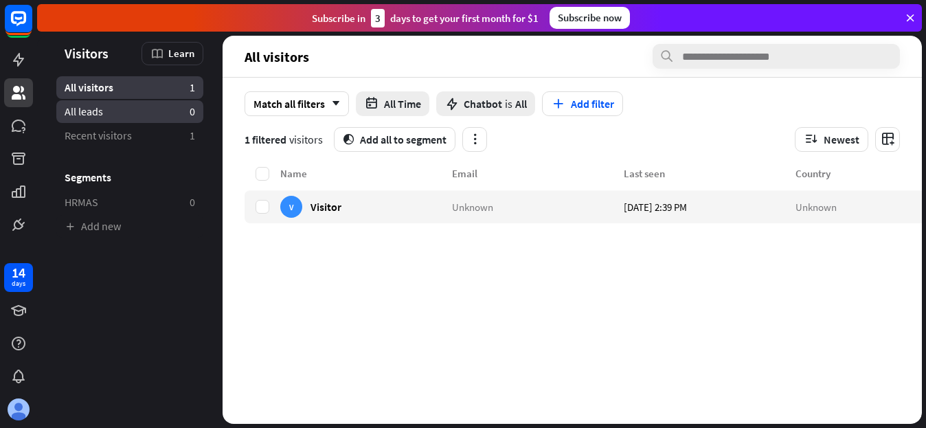
click at [111, 116] on link "All leads 0" at bounding box center [129, 111] width 147 height 23
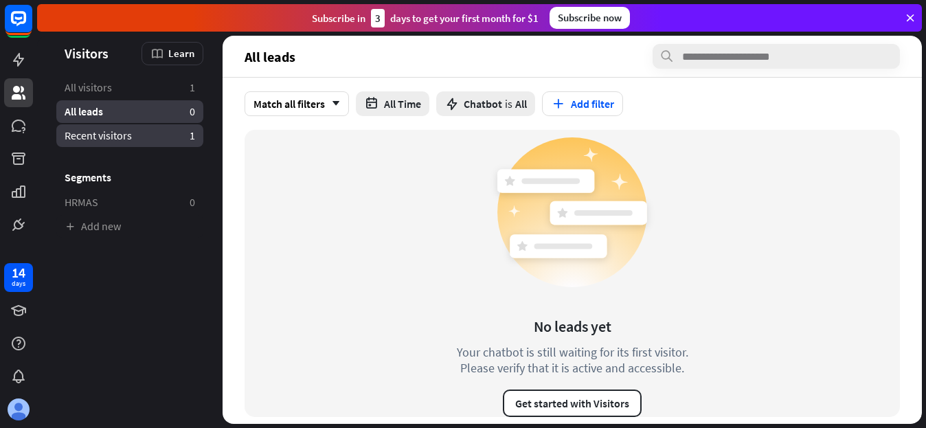
click at [108, 142] on span "Recent visitors" at bounding box center [98, 135] width 67 height 14
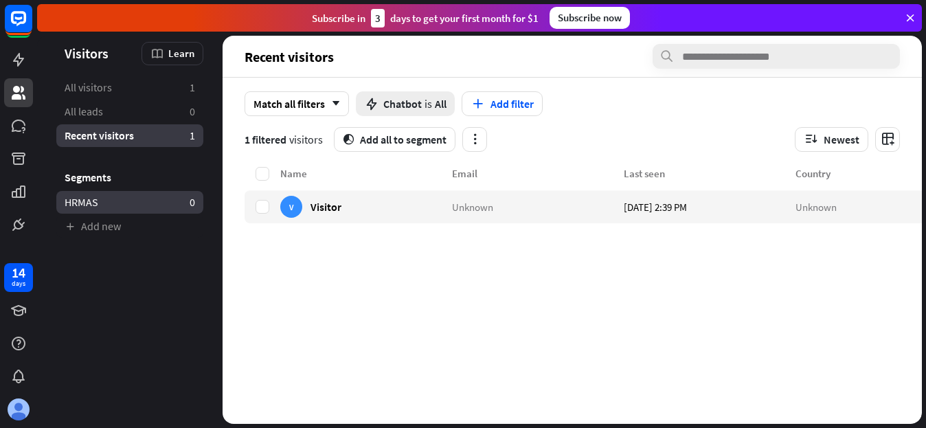
click at [86, 196] on span "็HRMAS" at bounding box center [82, 202] width 34 height 14
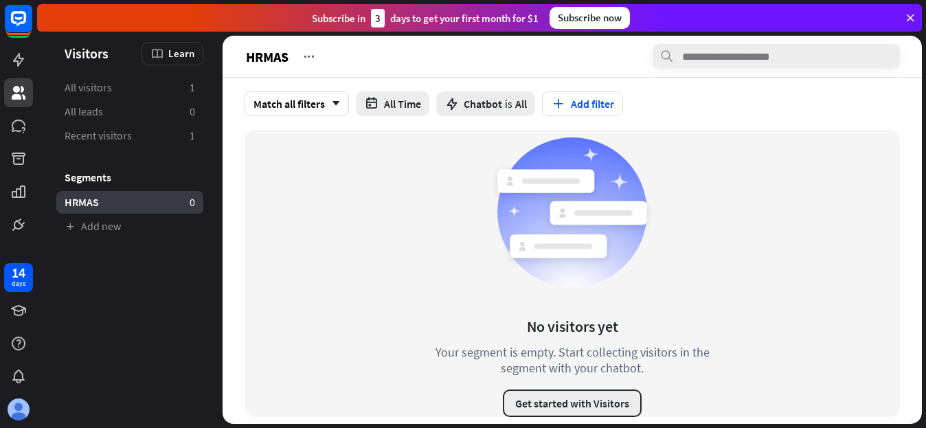
click at [547, 402] on button "Get started with Visitors" at bounding box center [572, 402] width 139 height 27
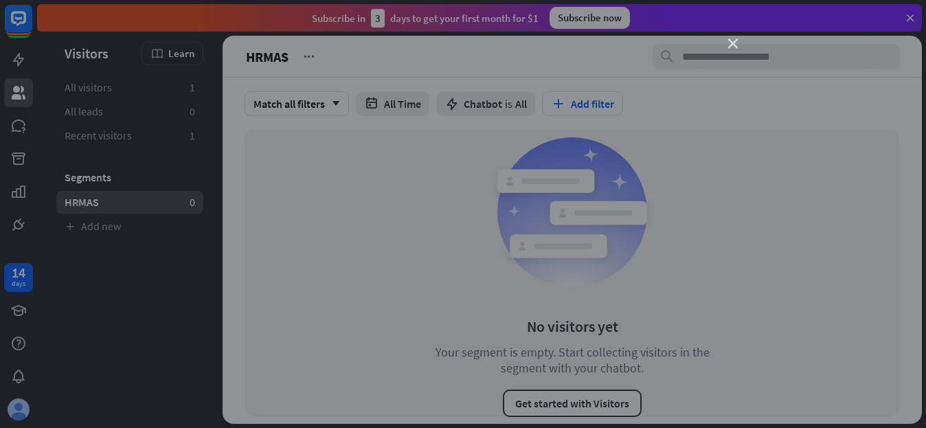
click at [736, 44] on icon "close" at bounding box center [733, 44] width 10 height 10
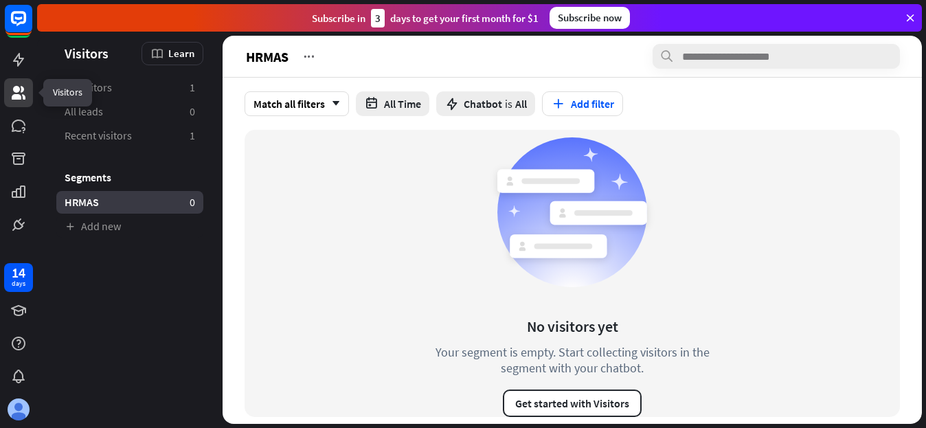
click at [18, 95] on icon at bounding box center [19, 93] width 14 height 14
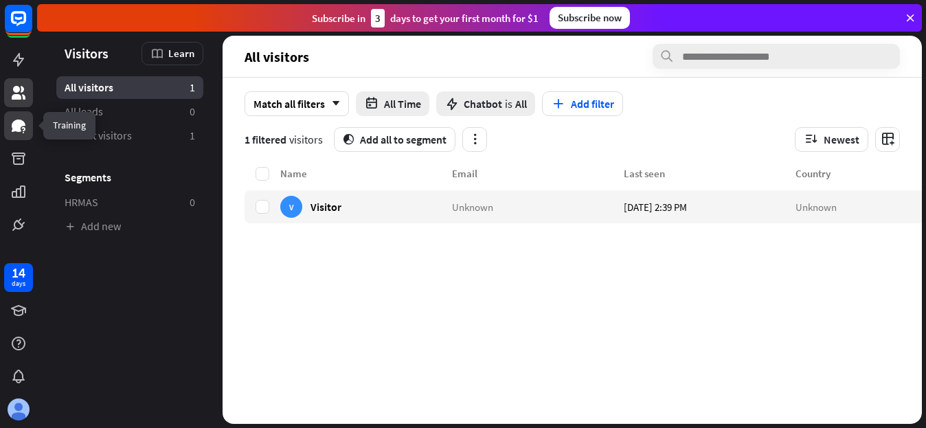
click at [17, 123] on icon at bounding box center [19, 125] width 14 height 12
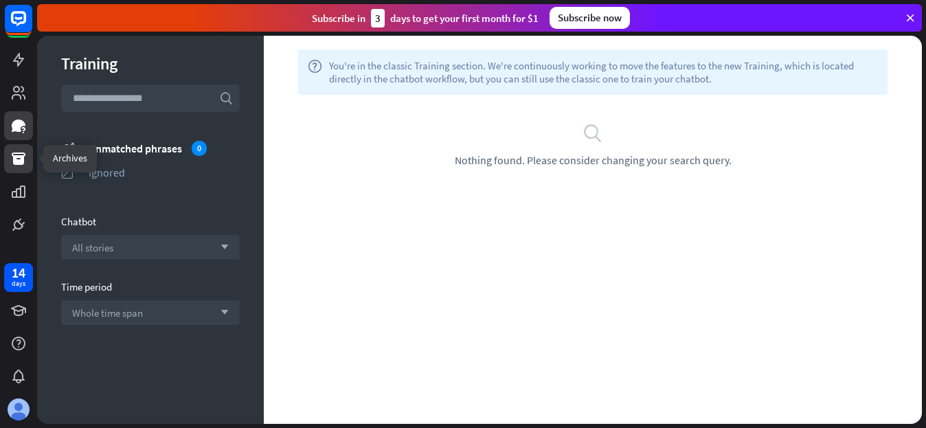
click at [23, 155] on icon at bounding box center [19, 158] width 14 height 12
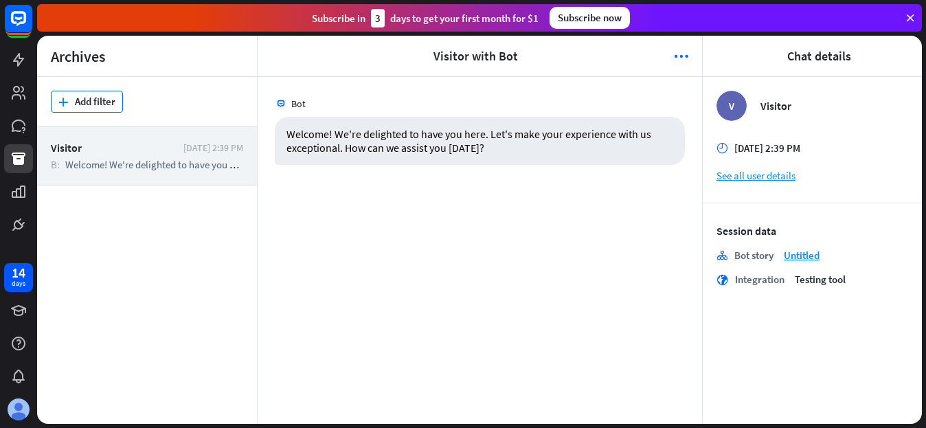
click at [107, 102] on button "plus Add filter" at bounding box center [87, 102] width 72 height 22
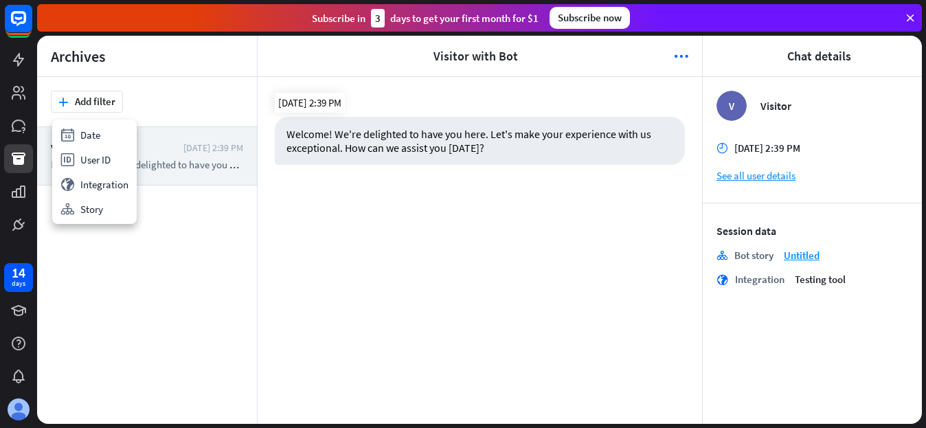
click at [363, 150] on div "Welcome! We're delighted to have you here. Let's make your experience with us e…" at bounding box center [480, 141] width 410 height 48
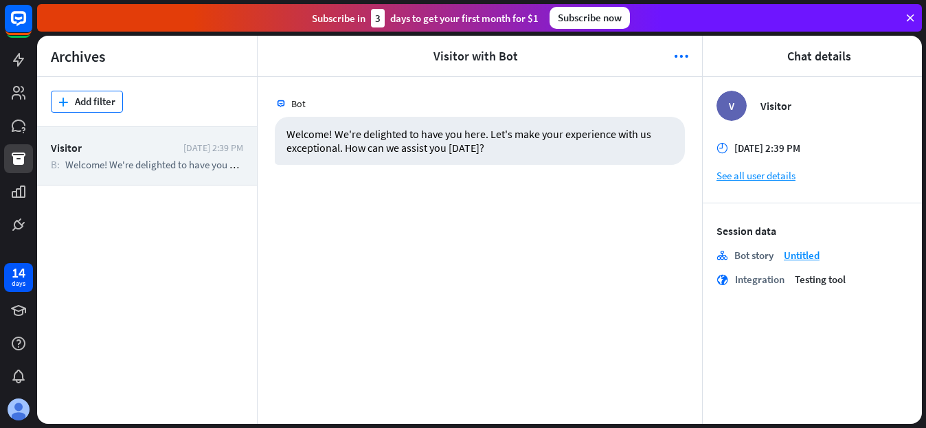
click at [84, 102] on button "plus Add filter" at bounding box center [87, 102] width 72 height 22
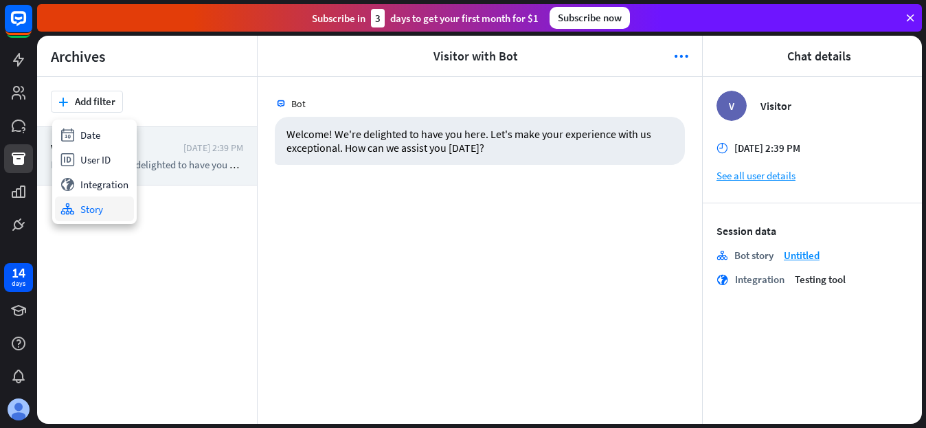
click at [102, 205] on div "stories Story" at bounding box center [94, 208] width 79 height 25
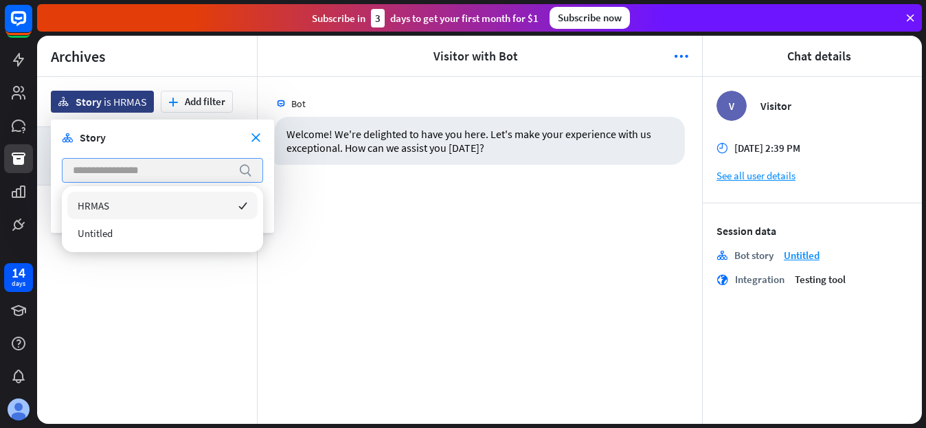
click at [133, 172] on input "search" at bounding box center [152, 170] width 159 height 23
click at [160, 204] on div "HRMAS checked" at bounding box center [162, 205] width 190 height 27
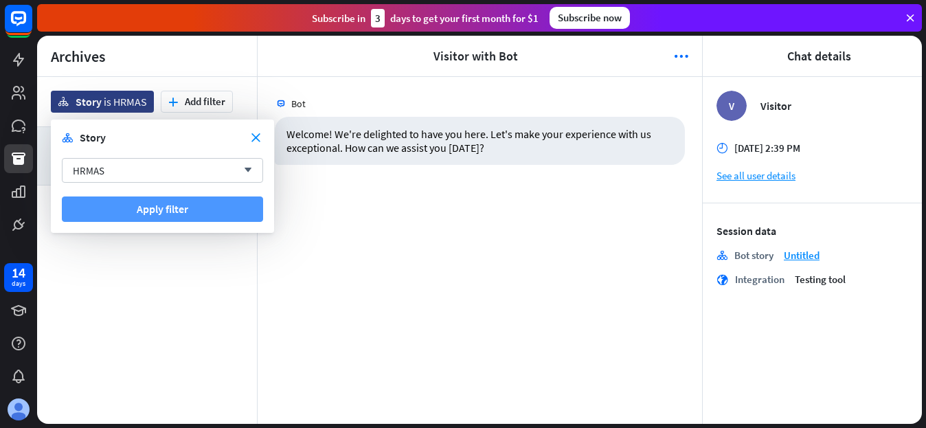
click at [172, 214] on button "Apply filter" at bounding box center [162, 208] width 201 height 25
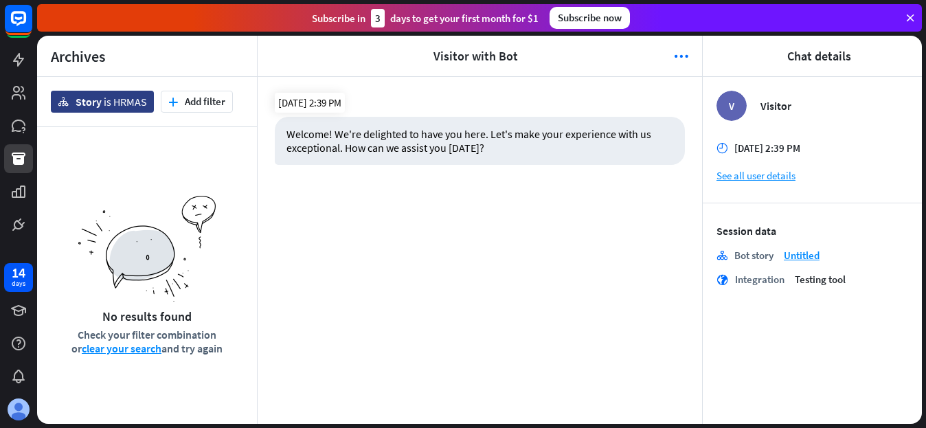
click at [322, 143] on div "Welcome! We're delighted to have you here. Let's make your experience with us e…" at bounding box center [480, 141] width 410 height 48
click at [202, 106] on button "plus Add filter" at bounding box center [197, 102] width 72 height 22
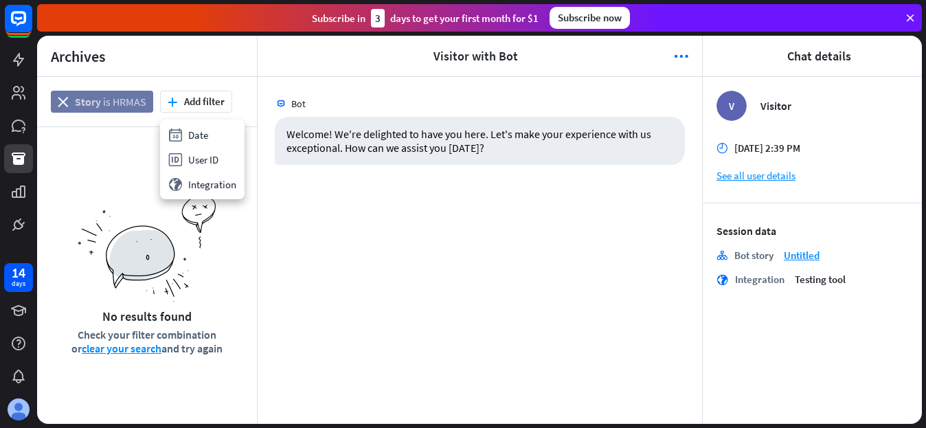
click at [117, 105] on span "HRMAS" at bounding box center [130, 102] width 34 height 14
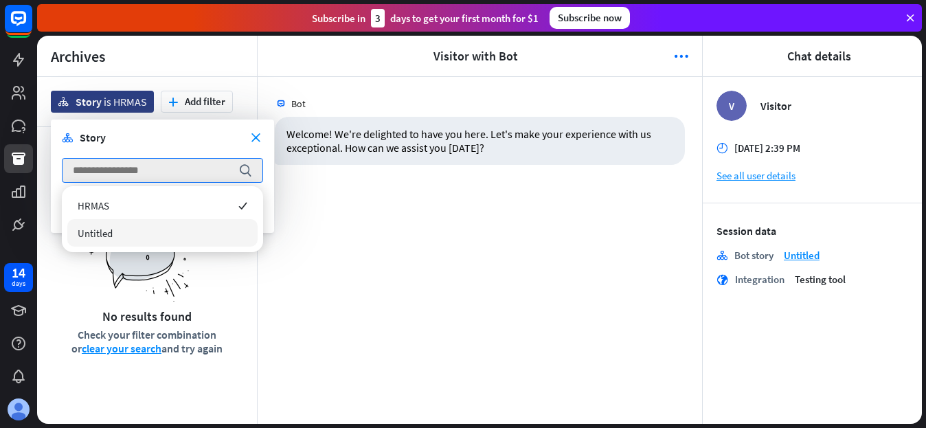
click at [429, 238] on div "Bot Welcome! We're delighted to have you here. Let's make your experience with …" at bounding box center [480, 250] width 444 height 347
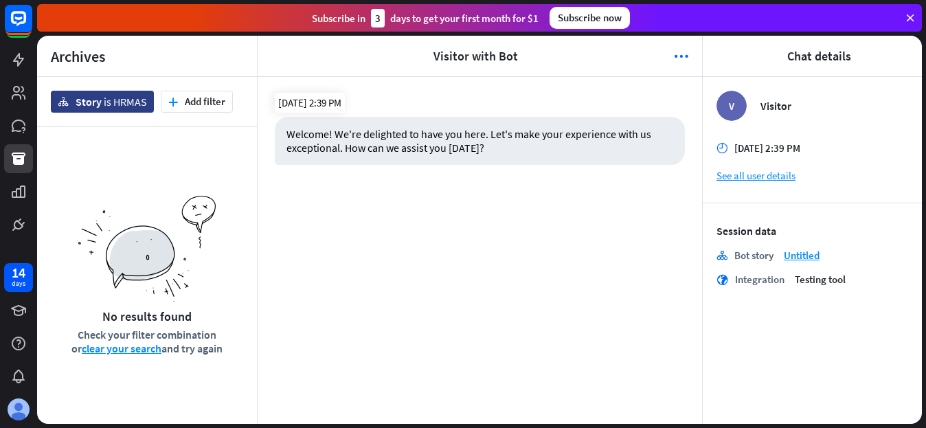
click at [388, 144] on div "Welcome! We're delighted to have you here. Let's make your experience with us e…" at bounding box center [480, 141] width 410 height 48
click at [387, 142] on div "Welcome! We're delighted to have you here. Let's make your experience with us e…" at bounding box center [480, 141] width 410 height 48
click at [487, 141] on div "Welcome! We're delighted to have you here. Let's make your experience with us e…" at bounding box center [480, 141] width 410 height 48
drag, startPoint x: 426, startPoint y: 199, endPoint x: 296, endPoint y: 100, distance: 163.2
click at [296, 100] on span "Bot" at bounding box center [298, 104] width 14 height 12
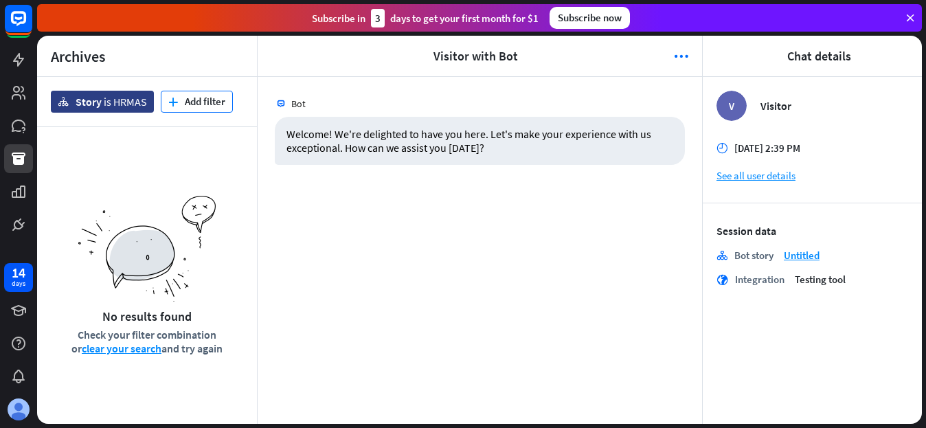
click at [206, 106] on button "plus Add filter" at bounding box center [197, 102] width 72 height 22
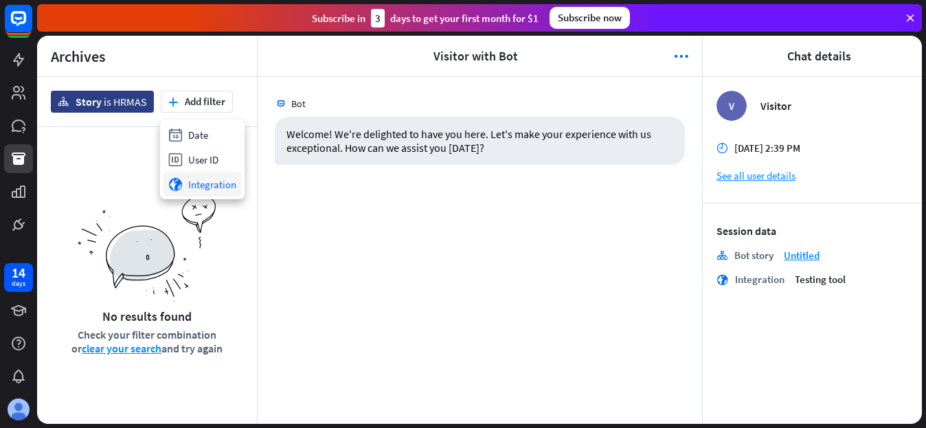
click at [208, 181] on div "globe Integration" at bounding box center [202, 184] width 79 height 25
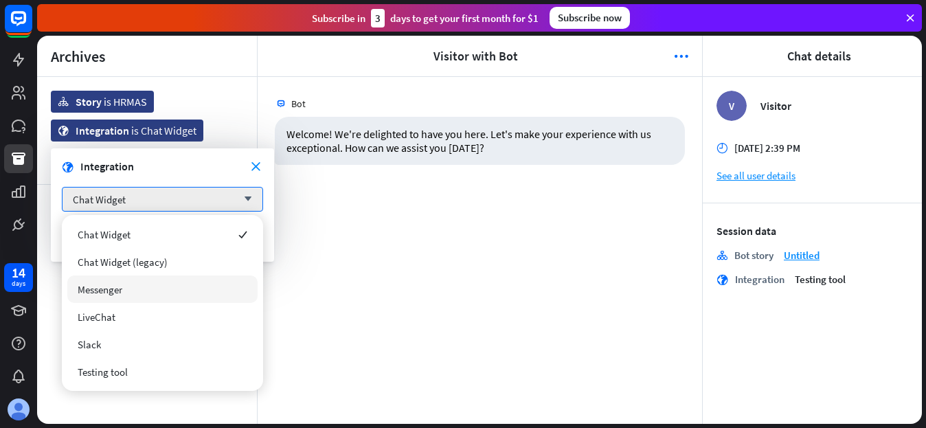
click at [152, 288] on div "Messenger" at bounding box center [162, 288] width 190 height 27
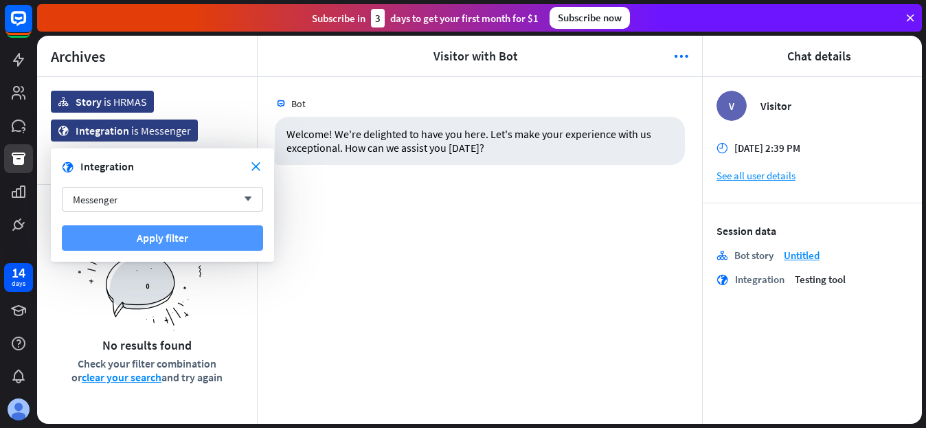
drag, startPoint x: 172, startPoint y: 234, endPoint x: 220, endPoint y: 232, distance: 48.1
click at [175, 234] on button "Apply filter" at bounding box center [162, 237] width 201 height 25
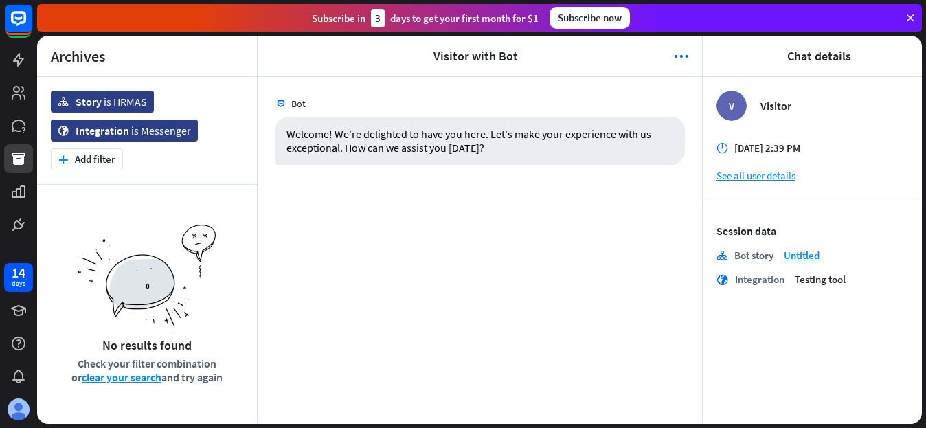
click at [369, 213] on div "Bot Welcome! We're delighted to have you here. Let's make your experience with …" at bounding box center [480, 250] width 444 height 347
click at [18, 84] on link at bounding box center [18, 92] width 29 height 29
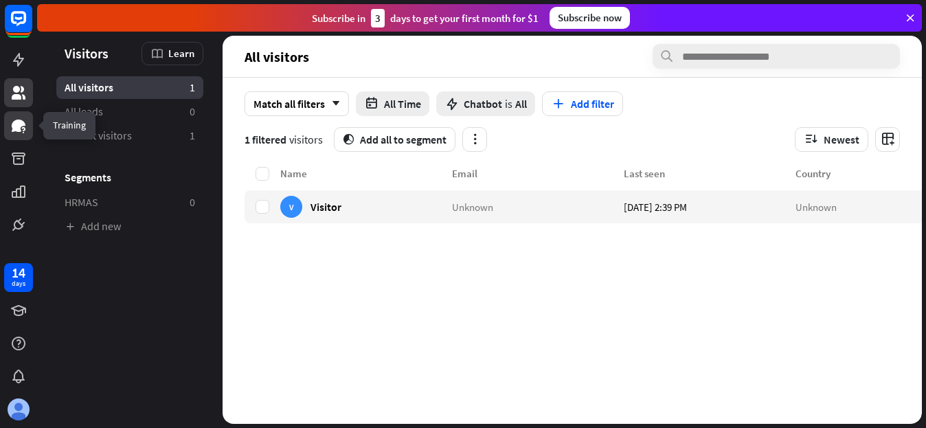
click at [16, 124] on icon at bounding box center [19, 125] width 14 height 12
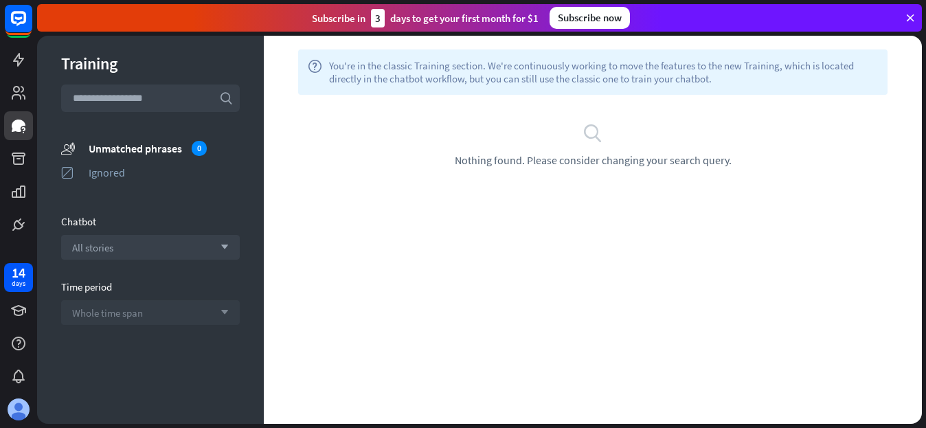
click at [155, 310] on div "Whole time span arrow_down" at bounding box center [150, 312] width 179 height 25
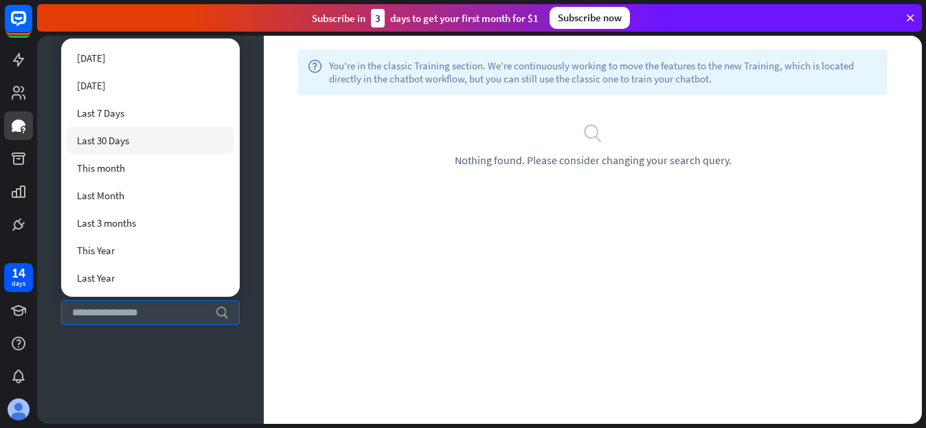
click at [340, 190] on div "search Nothing found. Please consider changing your search query." at bounding box center [593, 145] width 658 height 100
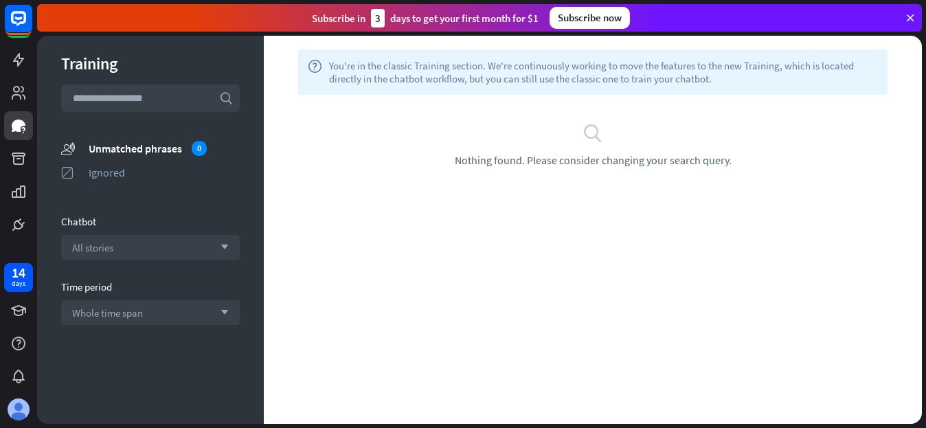
click at [487, 161] on span "Nothing found. Please consider changing your search query." at bounding box center [593, 160] width 277 height 14
click at [102, 244] on span "All stories" at bounding box center [92, 247] width 41 height 13
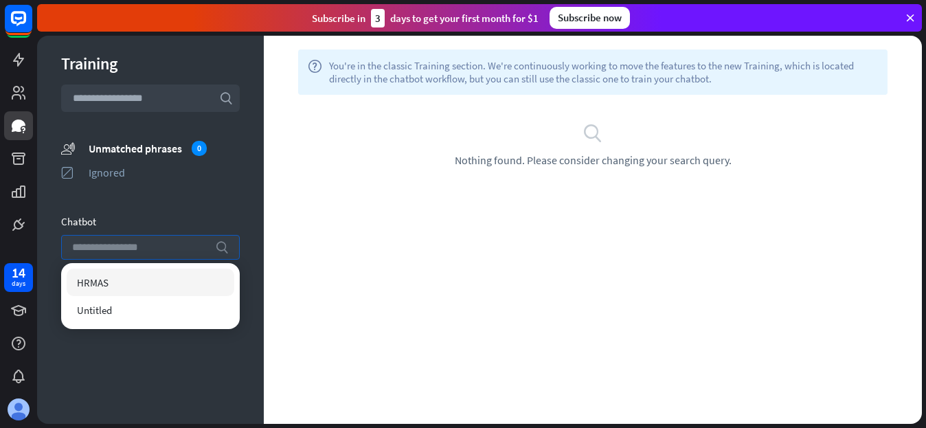
click at [100, 283] on span "HRMAS" at bounding box center [93, 282] width 32 height 13
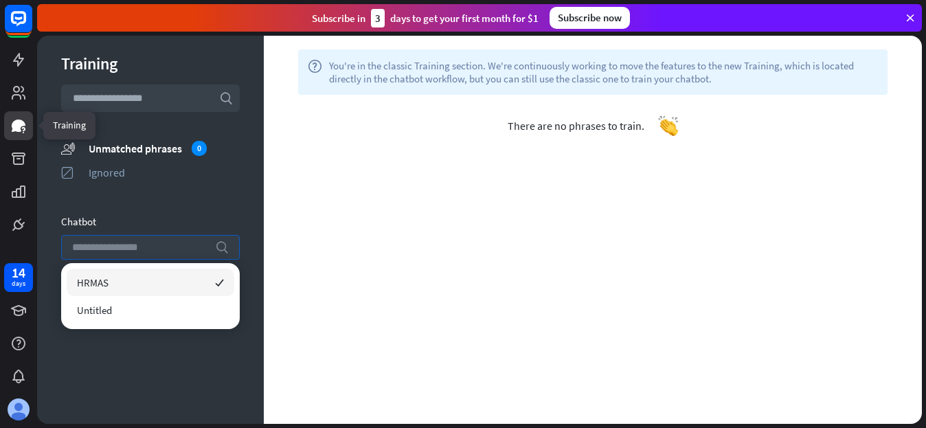
drag, startPoint x: 539, startPoint y: 117, endPoint x: 19, endPoint y: 127, distance: 520.6
click at [19, 127] on icon at bounding box center [19, 125] width 14 height 12
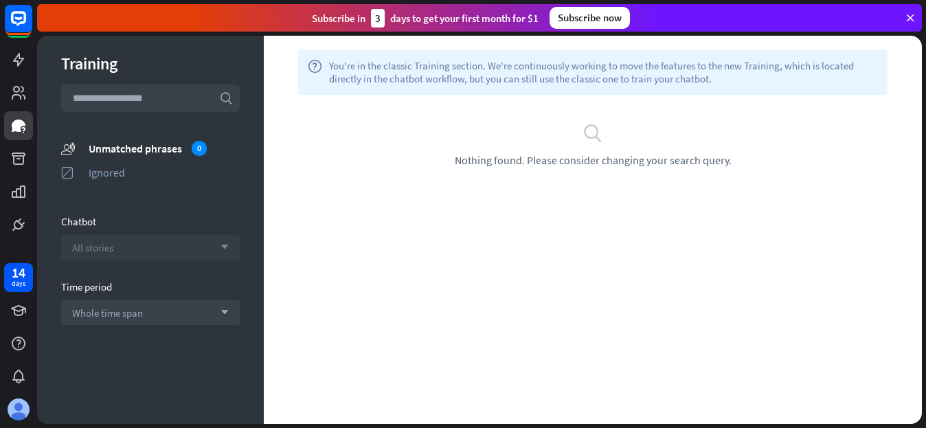
click at [91, 249] on span "All stories" at bounding box center [92, 247] width 41 height 13
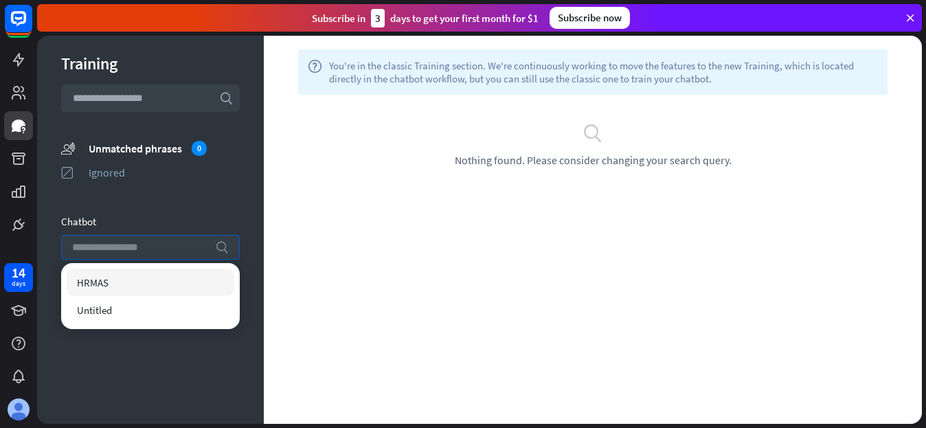
click at [84, 288] on span "HRMAS" at bounding box center [93, 282] width 32 height 13
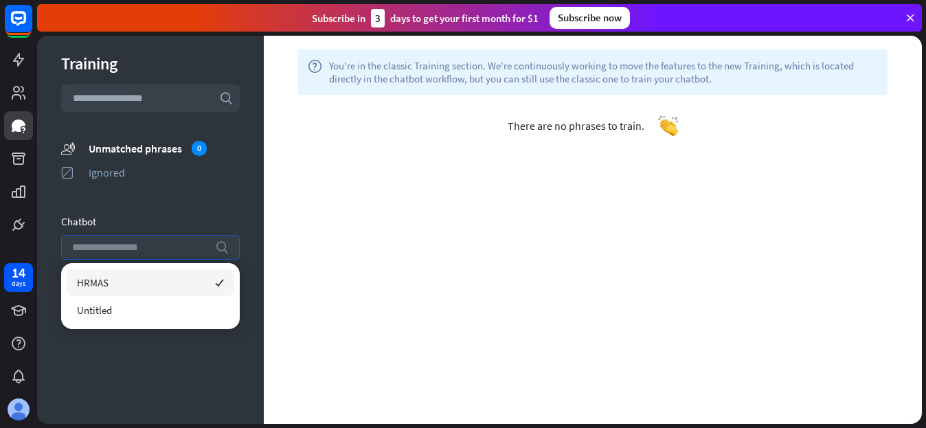
click at [670, 126] on img at bounding box center [668, 125] width 21 height 21
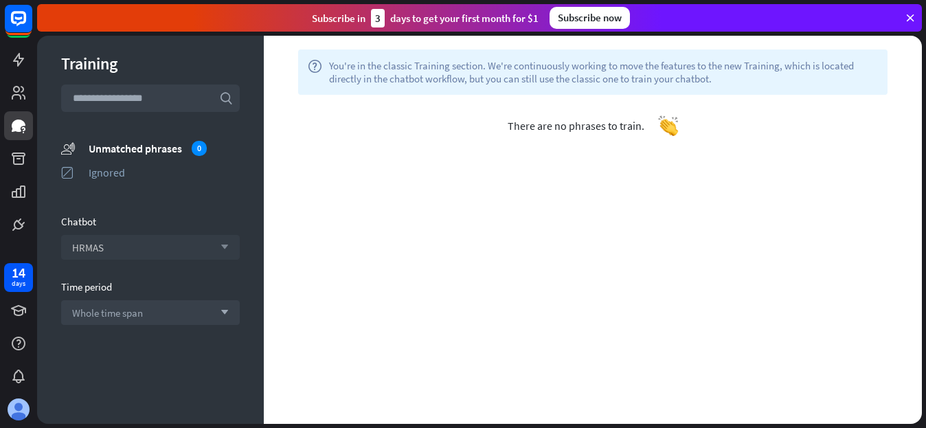
click at [670, 130] on img at bounding box center [668, 125] width 21 height 21
click at [633, 73] on span "You're in the classic Training section. We're continuously working to move the …" at bounding box center [603, 72] width 549 height 26
click at [56, 314] on div "Training search unmatched_phrases Unmatched phrases 0 ignored Ignored Chatbot H…" at bounding box center [150, 230] width 227 height 388
click at [26, 191] on icon at bounding box center [18, 191] width 16 height 16
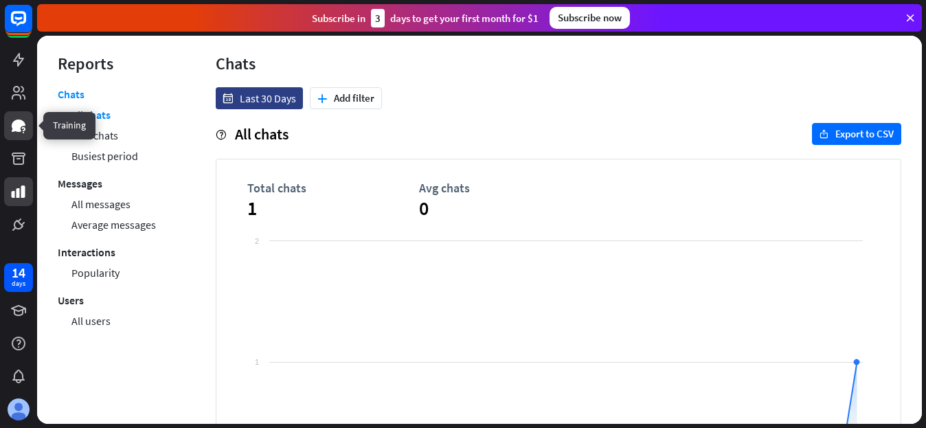
click at [25, 125] on icon at bounding box center [19, 125] width 14 height 12
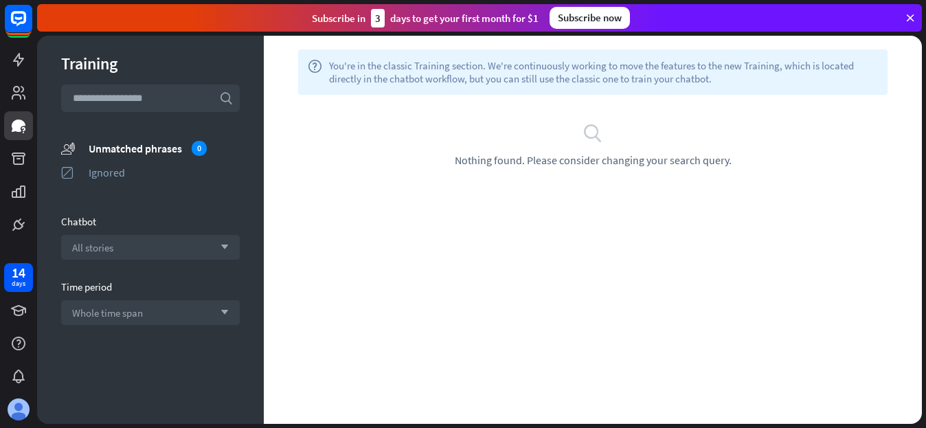
click at [144, 104] on input "text" at bounding box center [150, 97] width 179 height 27
click at [148, 98] on input "text" at bounding box center [150, 97] width 179 height 27
click at [227, 97] on icon "search" at bounding box center [226, 98] width 14 height 14
click at [172, 102] on input "text" at bounding box center [150, 97] width 179 height 27
click at [164, 101] on input "text" at bounding box center [150, 97] width 179 height 27
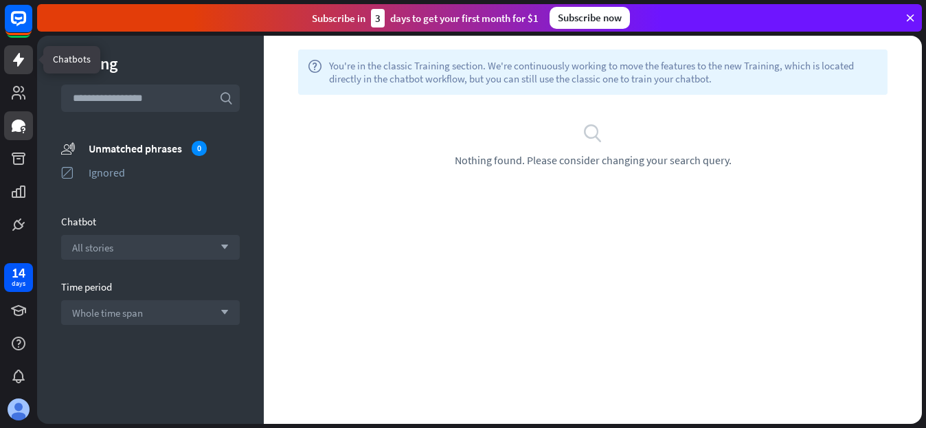
click at [20, 61] on icon at bounding box center [18, 60] width 11 height 14
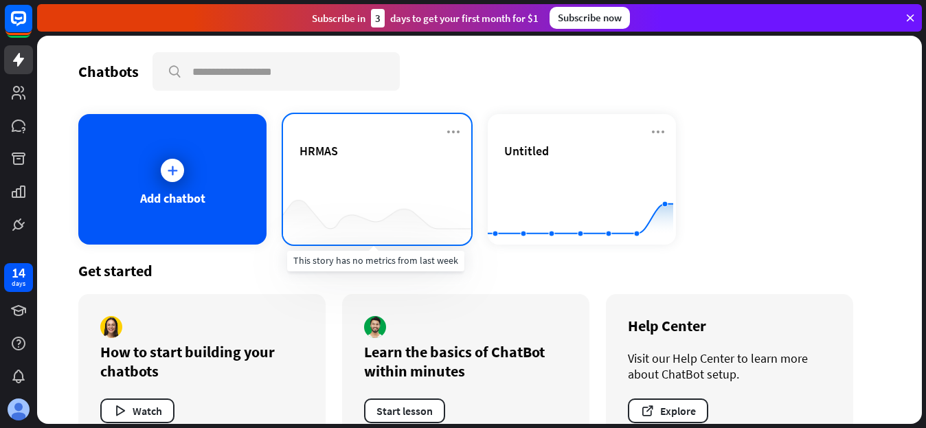
scroll to position [38, 0]
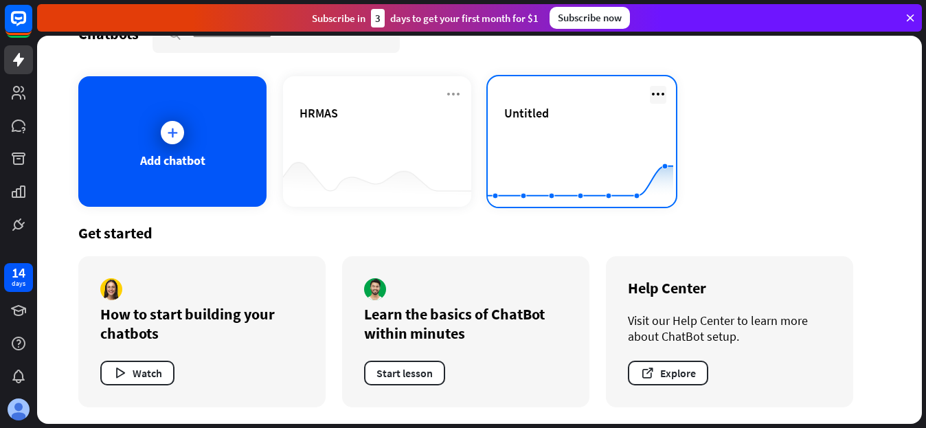
click at [658, 93] on icon at bounding box center [658, 94] width 16 height 16
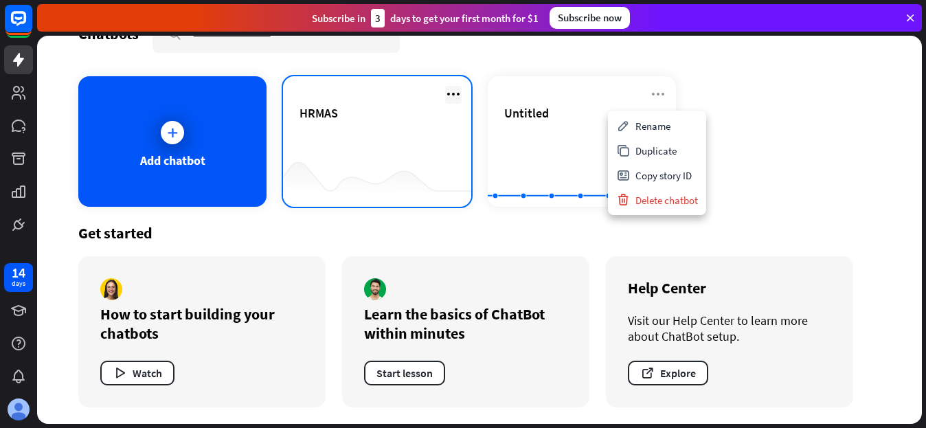
click at [455, 91] on icon at bounding box center [453, 94] width 16 height 16
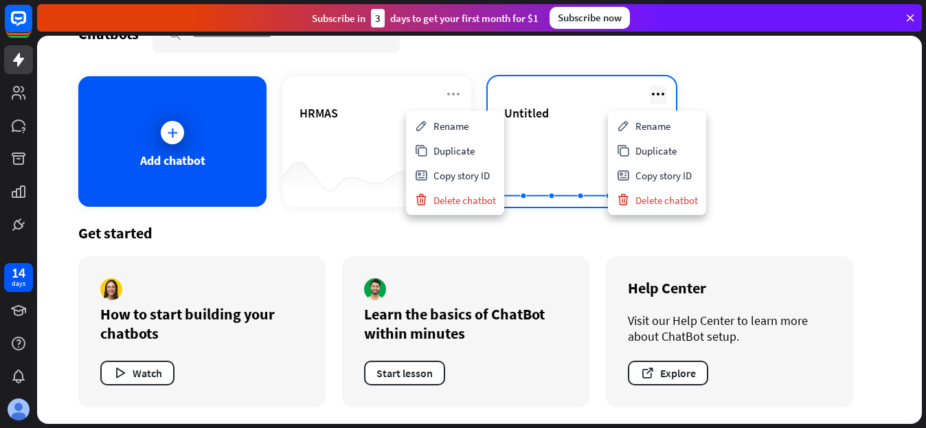
click at [654, 92] on icon at bounding box center [658, 94] width 16 height 16
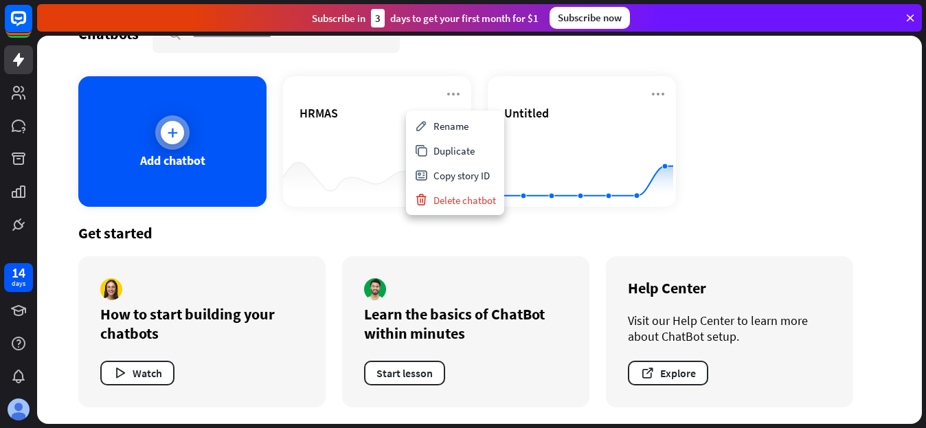
click at [179, 132] on div at bounding box center [172, 132] width 23 height 23
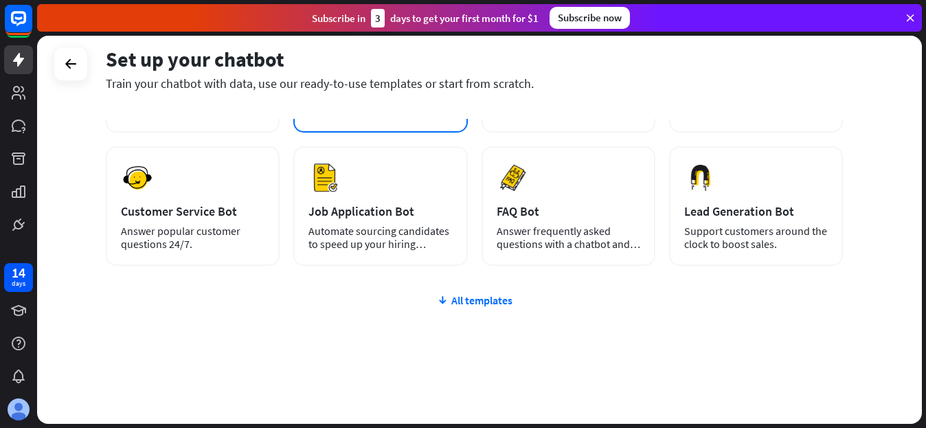
scroll to position [180, 0]
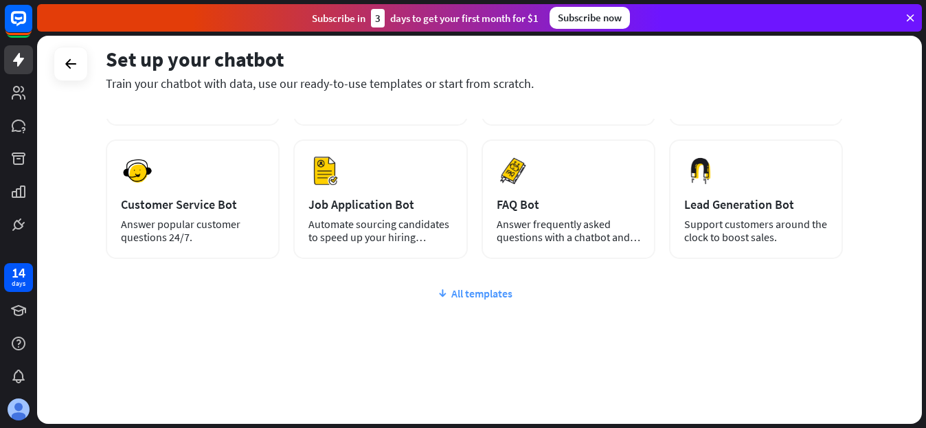
click at [481, 288] on div "All templates" at bounding box center [474, 293] width 737 height 14
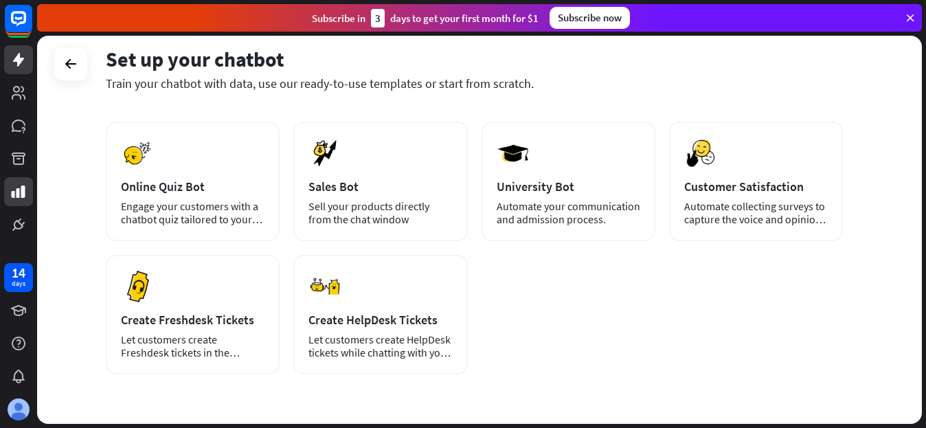
scroll to position [172, 0]
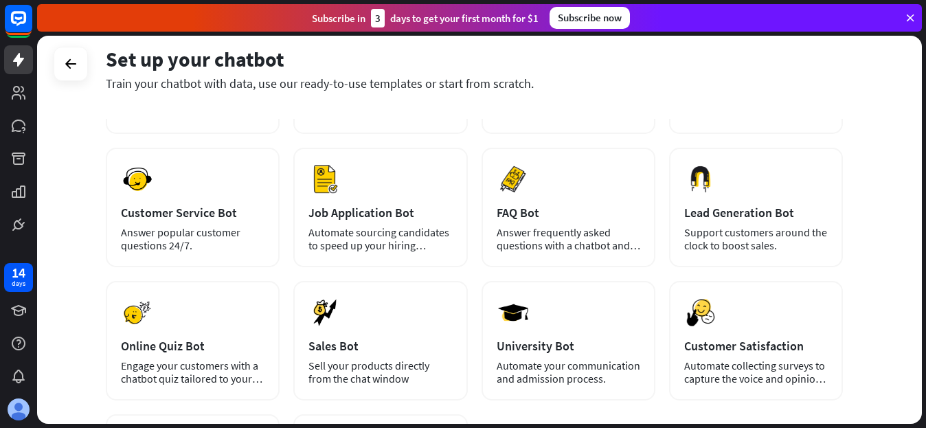
click at [645, 107] on div "Set up your chatbot Train your chatbot with data, use our ready-to-use template…" at bounding box center [474, 77] width 737 height 83
